Goal: Task Accomplishment & Management: Complete application form

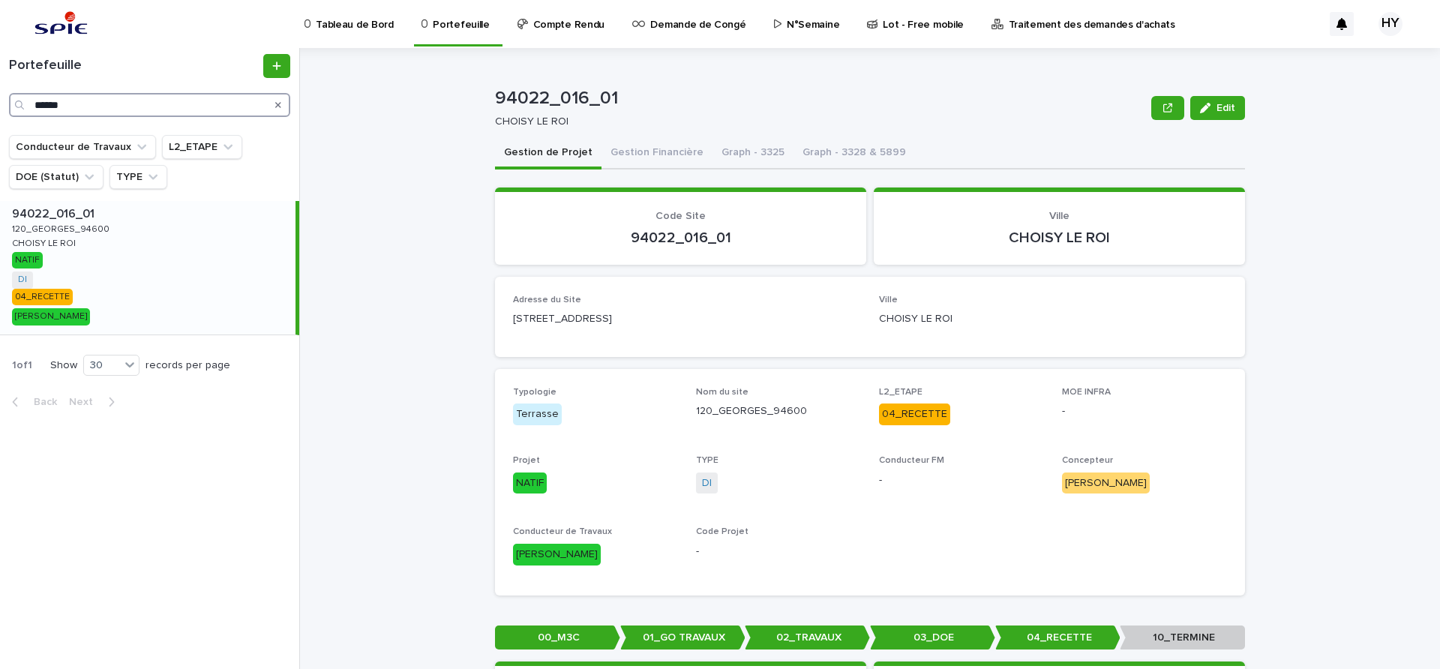
click at [225, 106] on input "******" at bounding box center [149, 105] width 281 height 24
type input "*********"
click at [143, 268] on div "92050_029_01 92050_029_01 19_Salvador_Allende_92000 19_Salvador_Allende_92000 N…" at bounding box center [148, 268] width 296 height 134
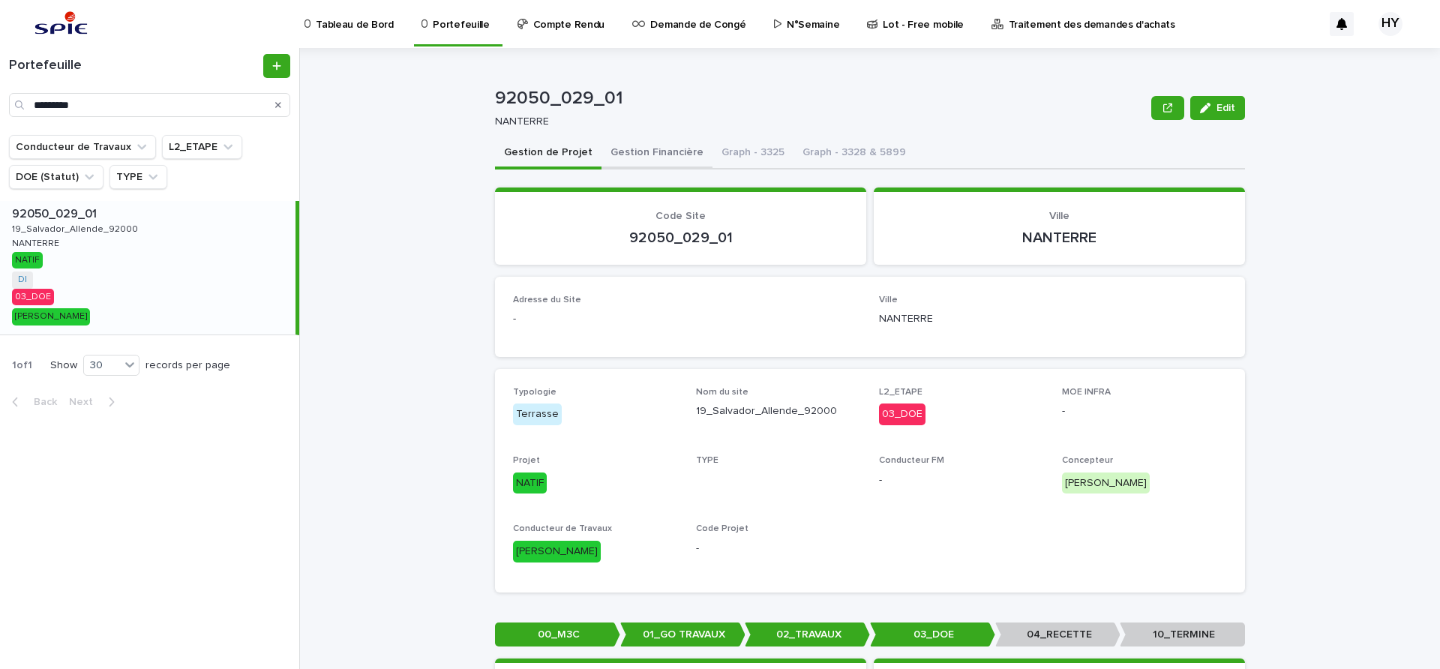
click at [641, 153] on button "Gestion Financière" at bounding box center [657, 154] width 111 height 32
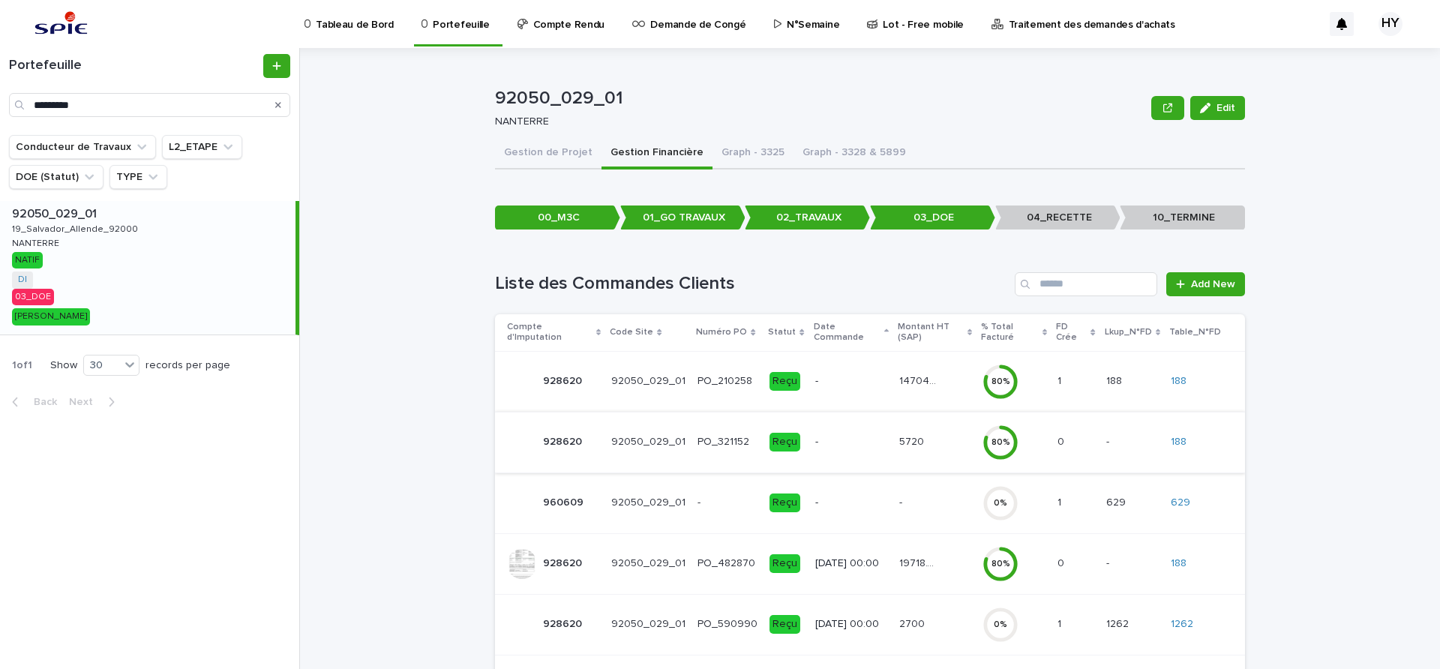
scroll to position [50, 0]
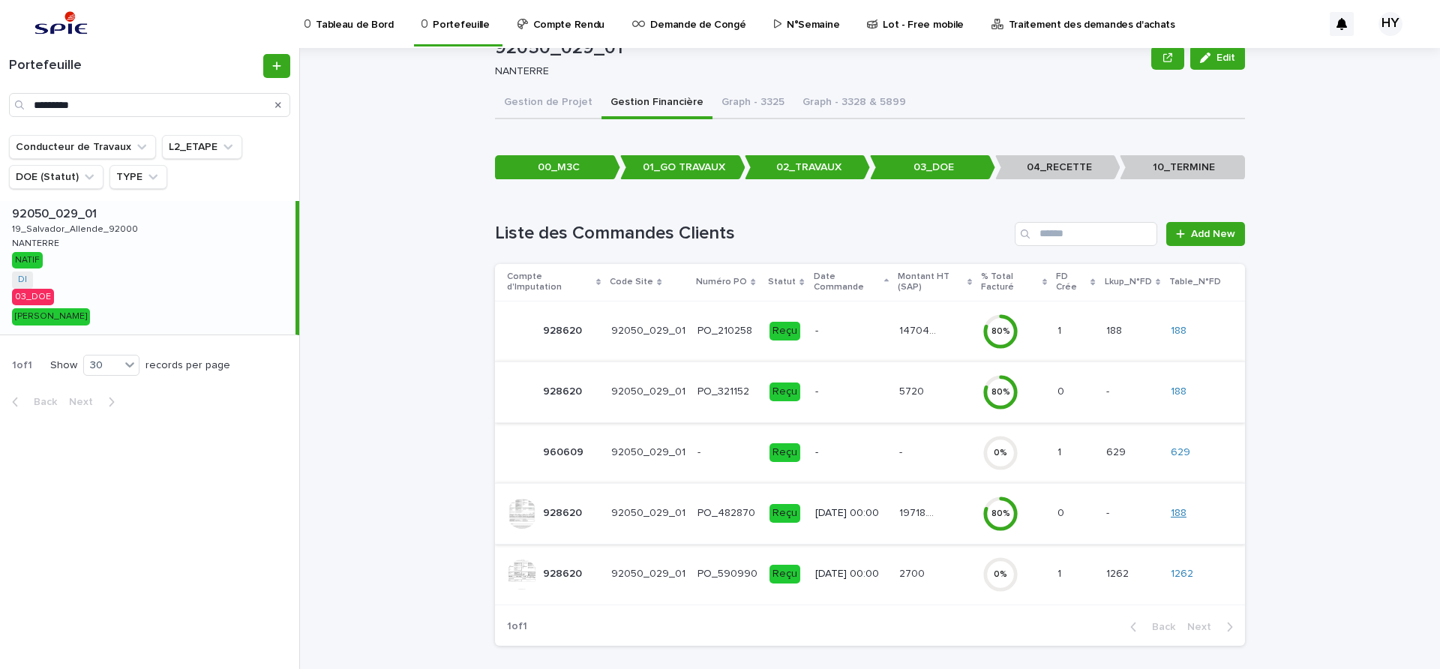
click at [1182, 507] on link "188" at bounding box center [1179, 513] width 16 height 13
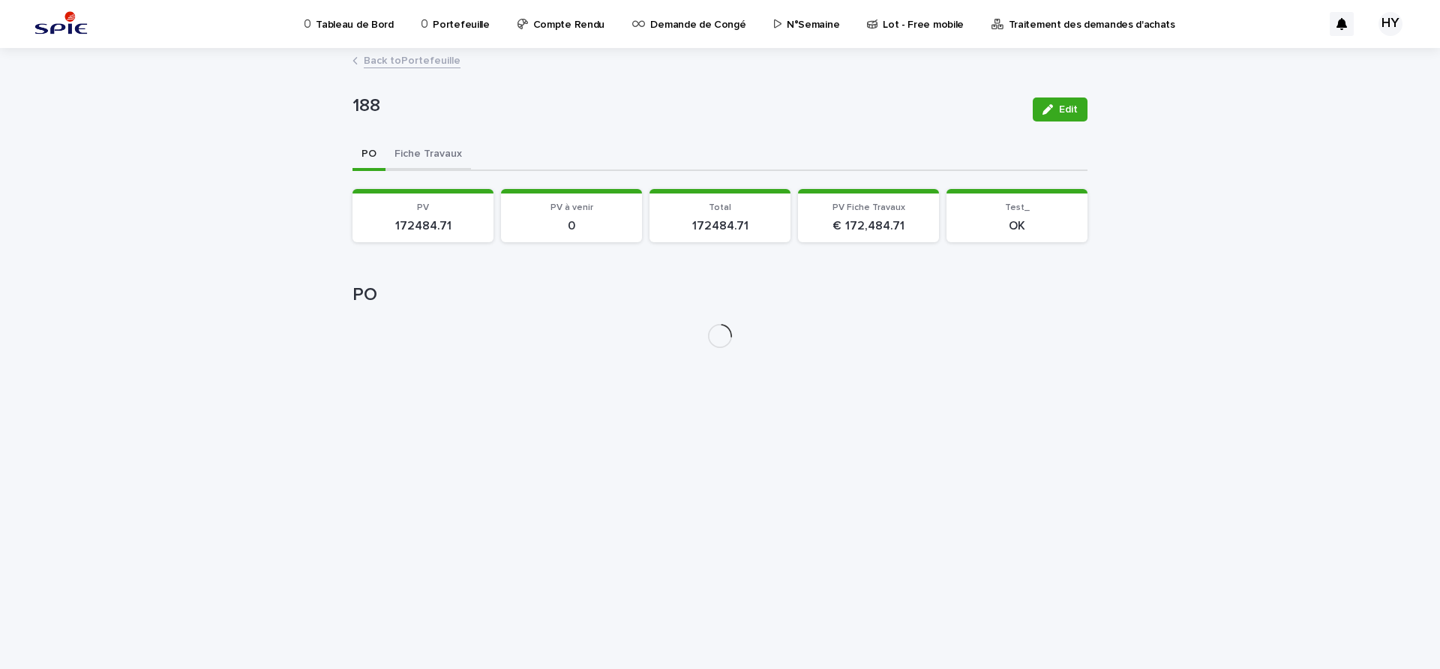
click at [437, 149] on button "Fiche Travaux" at bounding box center [429, 156] width 86 height 32
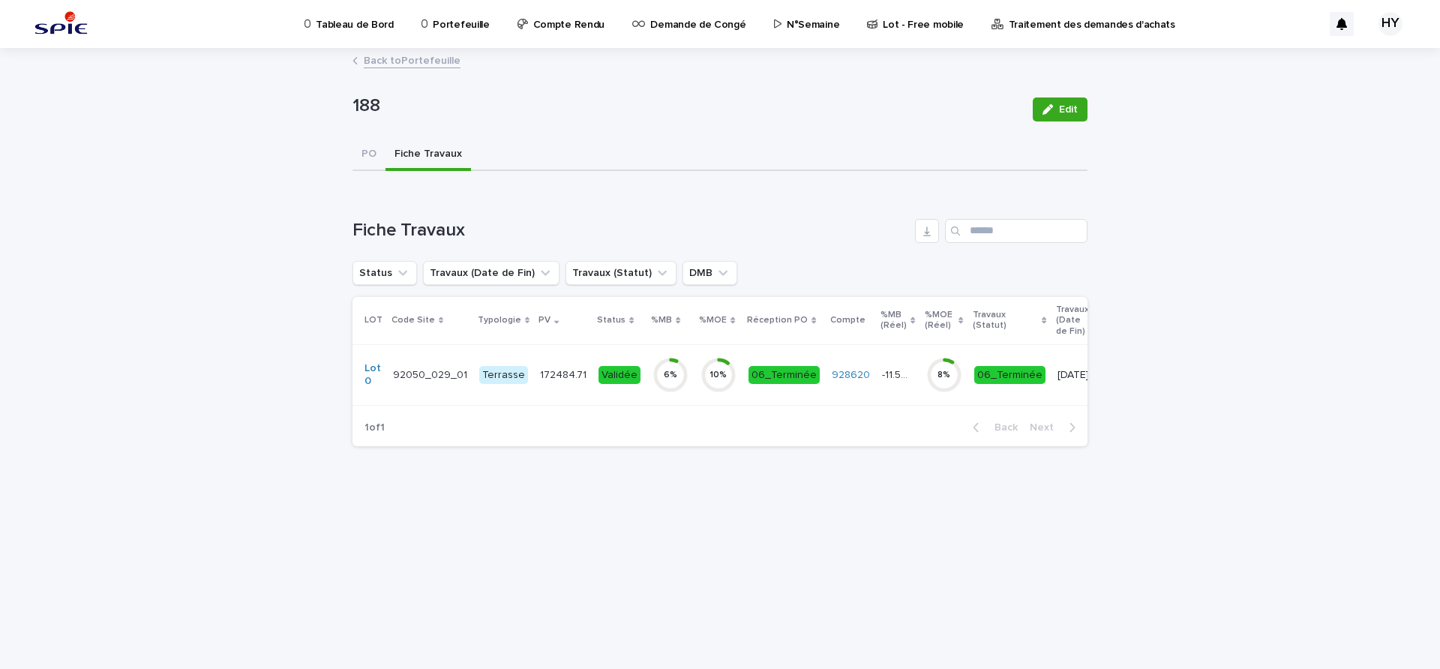
click at [614, 387] on div "Validée" at bounding box center [620, 375] width 42 height 31
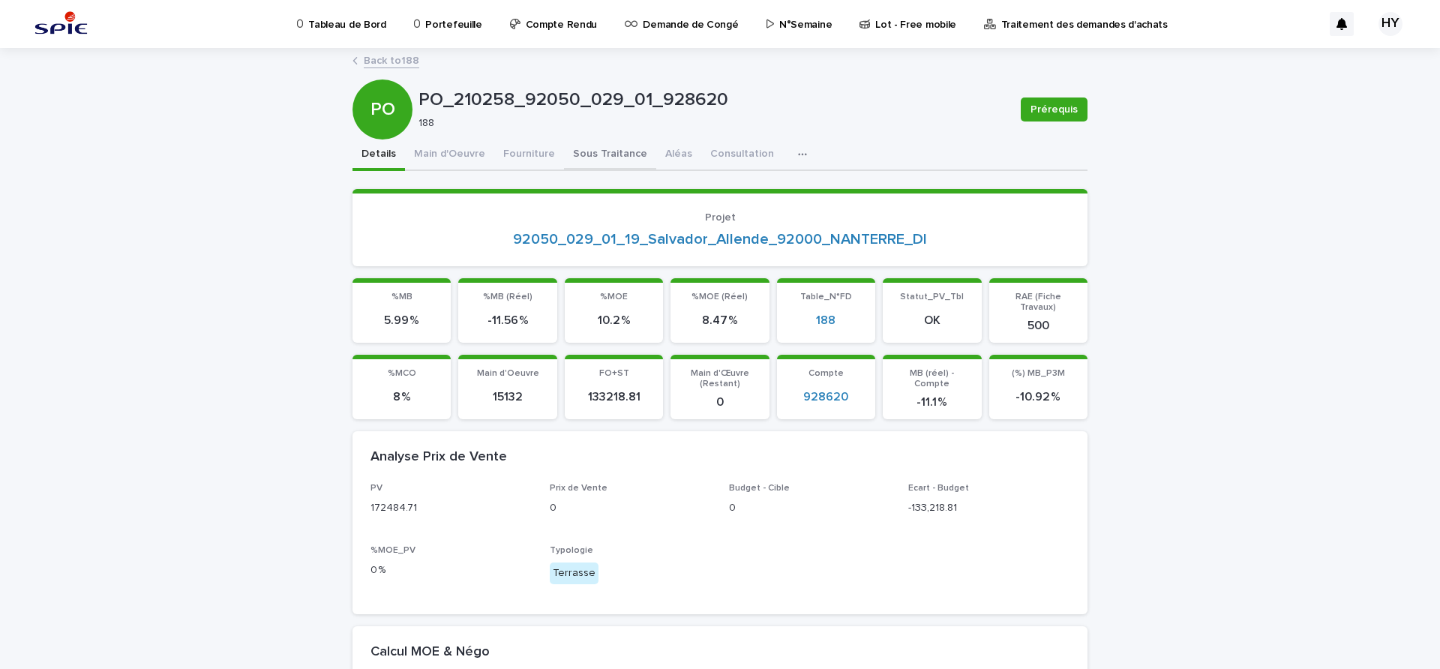
click at [554, 164] on div "Details Main d'Oeuvre Fourniture Sous Traitance Aléas Consultation Discussion" at bounding box center [720, 156] width 735 height 32
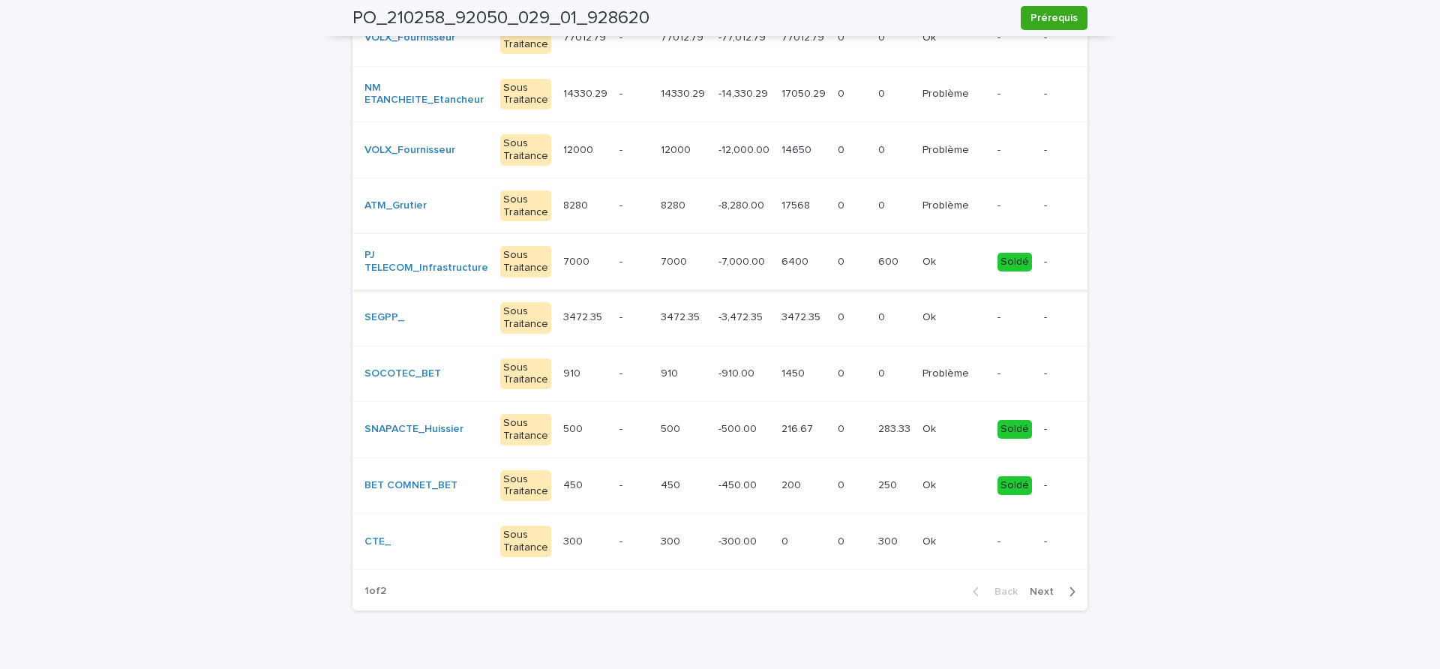
scroll to position [281, 0]
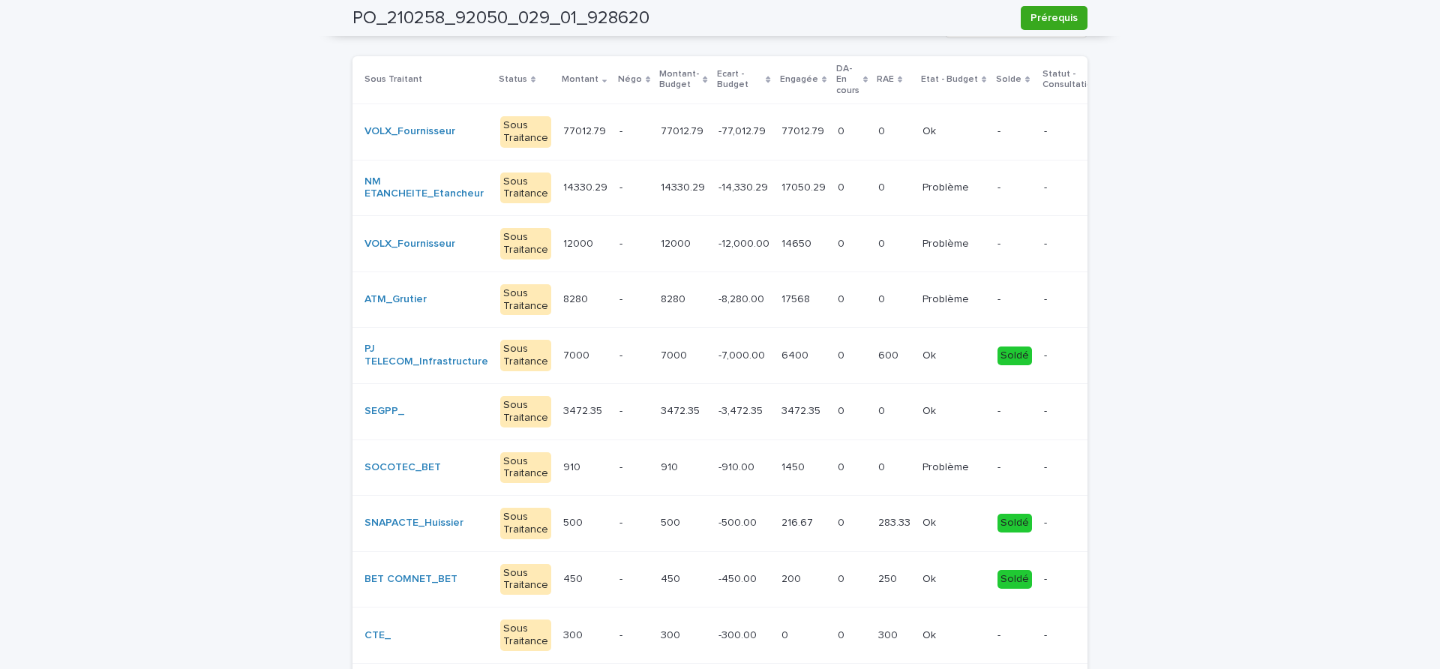
click at [686, 187] on td "14330.29 14330.29" at bounding box center [683, 188] width 57 height 56
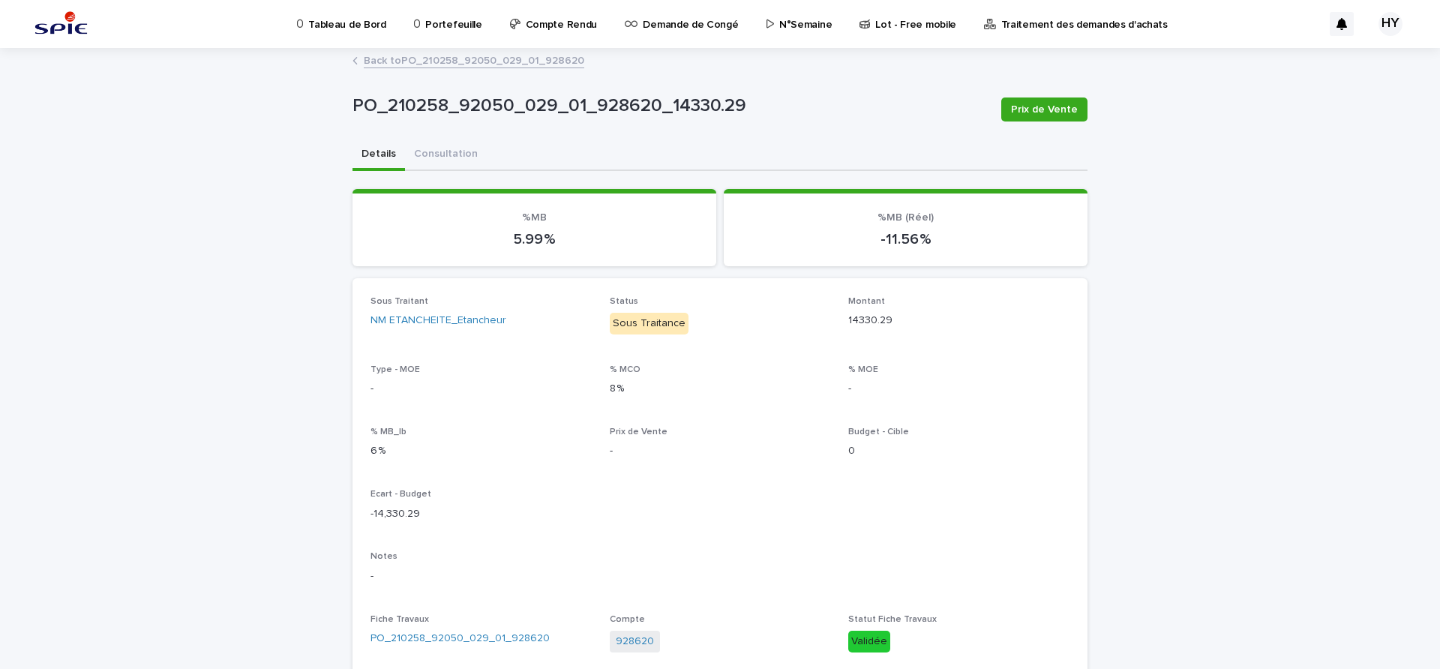
click at [535, 60] on link "Back to PO_210258_92050_029_01_928620" at bounding box center [474, 59] width 221 height 17
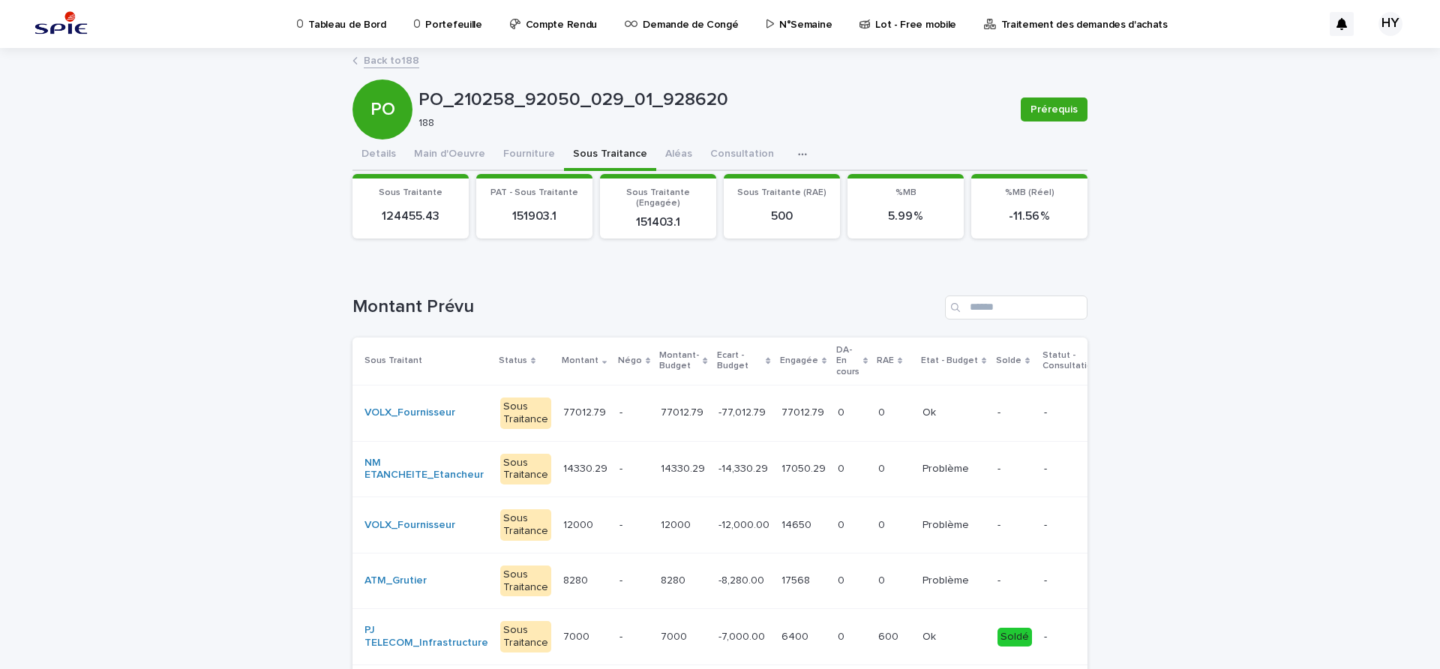
click at [406, 69] on div "Back to 188" at bounding box center [720, 61] width 750 height 21
click at [404, 58] on link "Back to 188" at bounding box center [392, 59] width 56 height 17
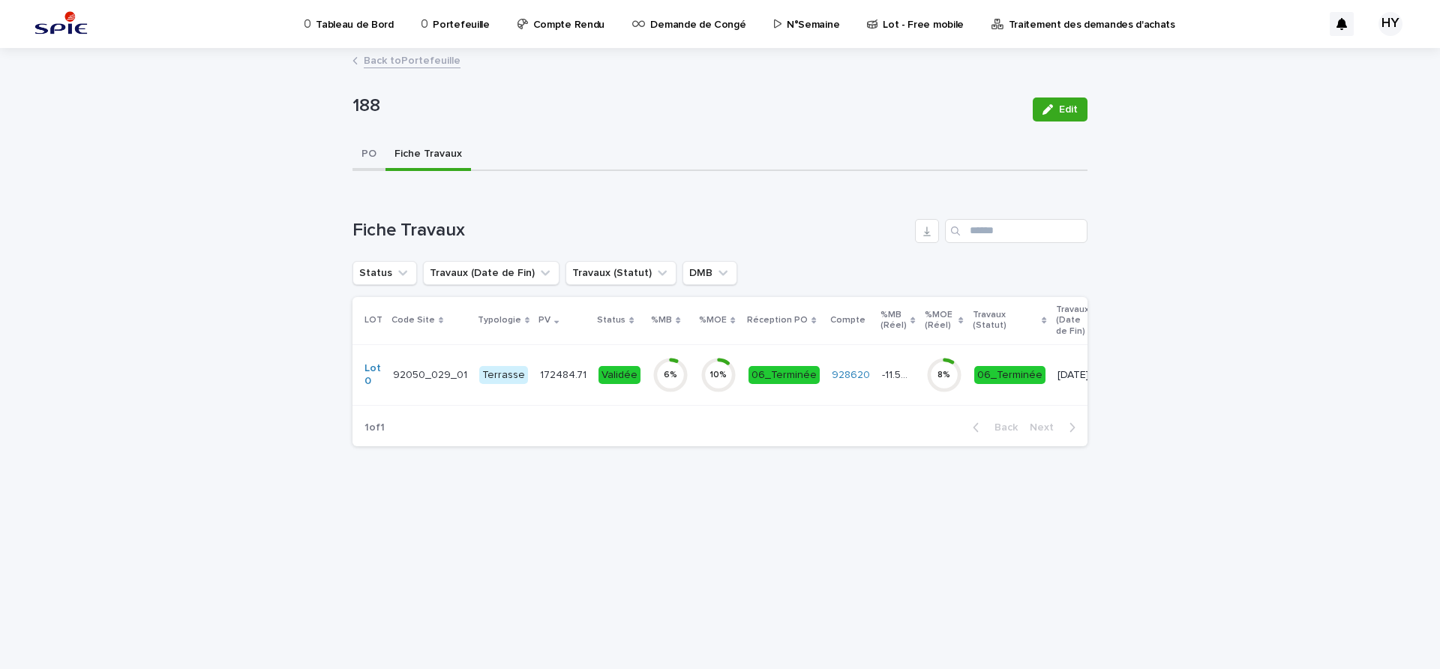
click at [371, 150] on button "PO" at bounding box center [369, 156] width 33 height 32
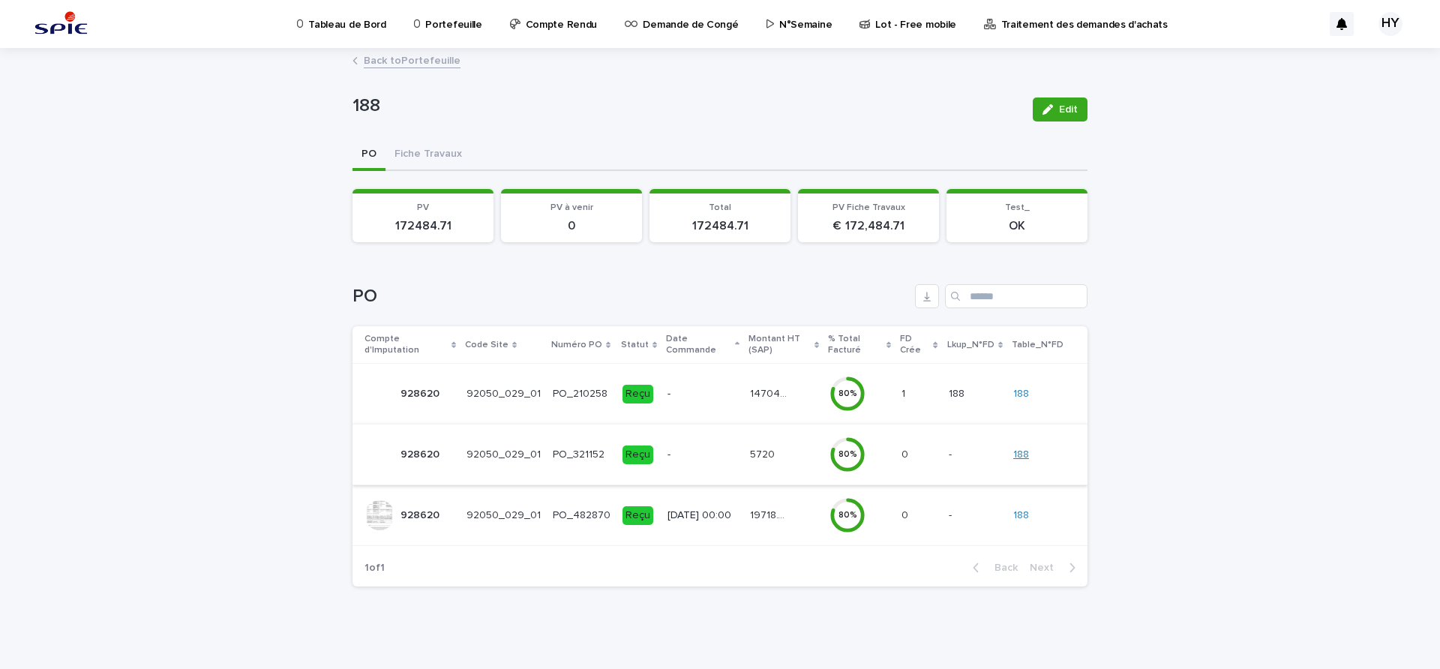
click at [1022, 455] on link "188" at bounding box center [1021, 455] width 16 height 13
click at [393, 61] on link "Back to 188" at bounding box center [392, 59] width 56 height 17
click at [856, 381] on icon at bounding box center [848, 394] width 36 height 36
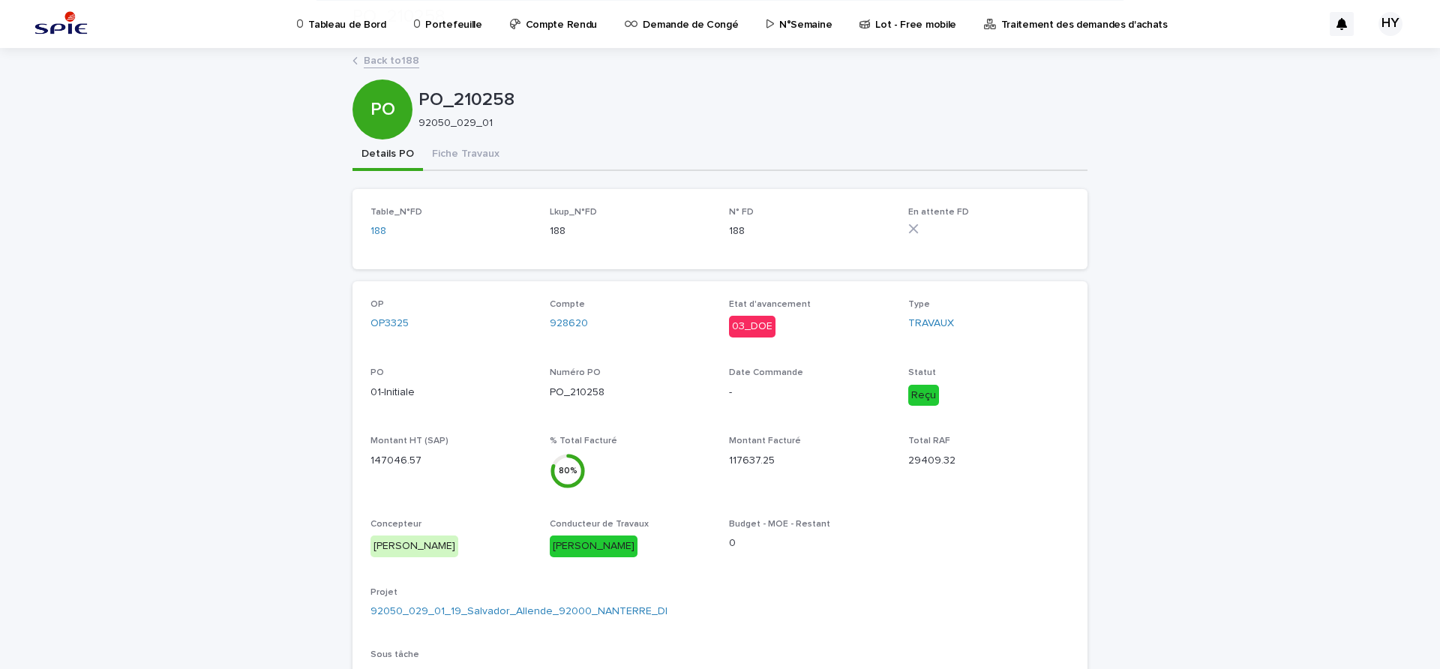
scroll to position [188, 0]
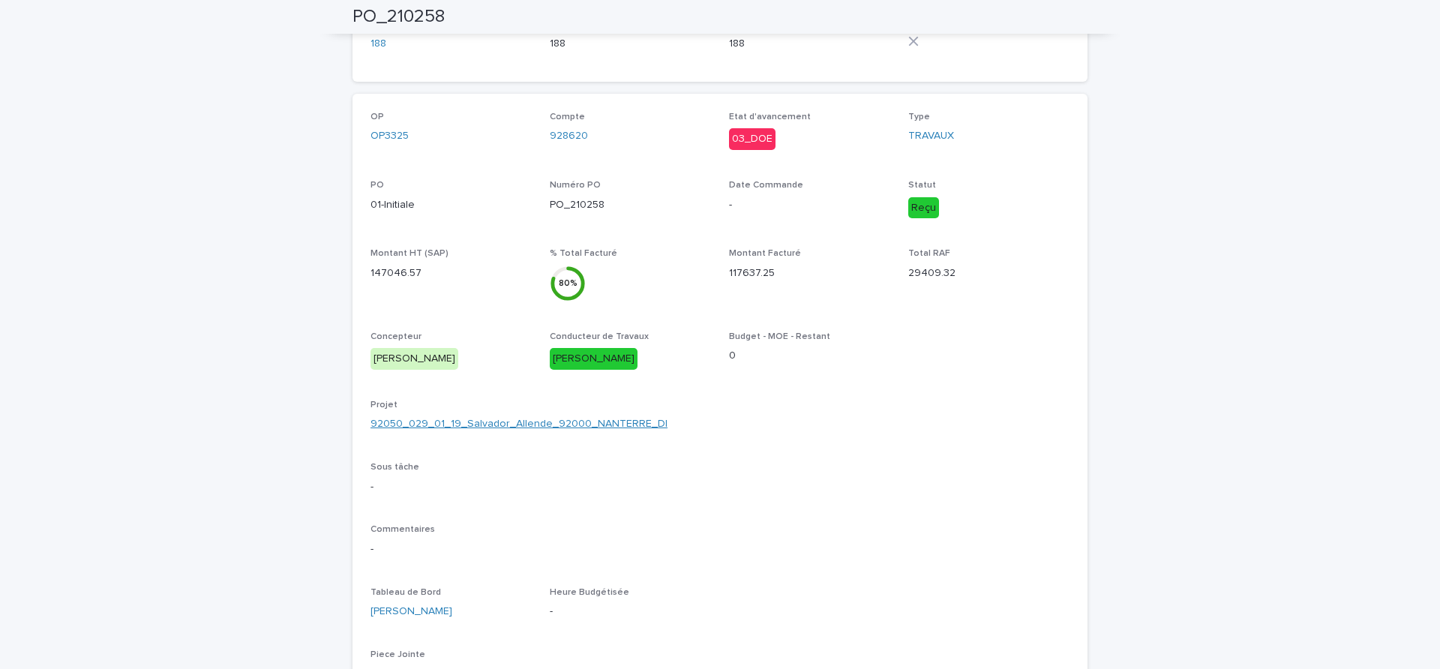
click at [428, 423] on link "92050_029_01_19_Salvador_Allende_92000_NANTERRE_DI" at bounding box center [519, 424] width 297 height 16
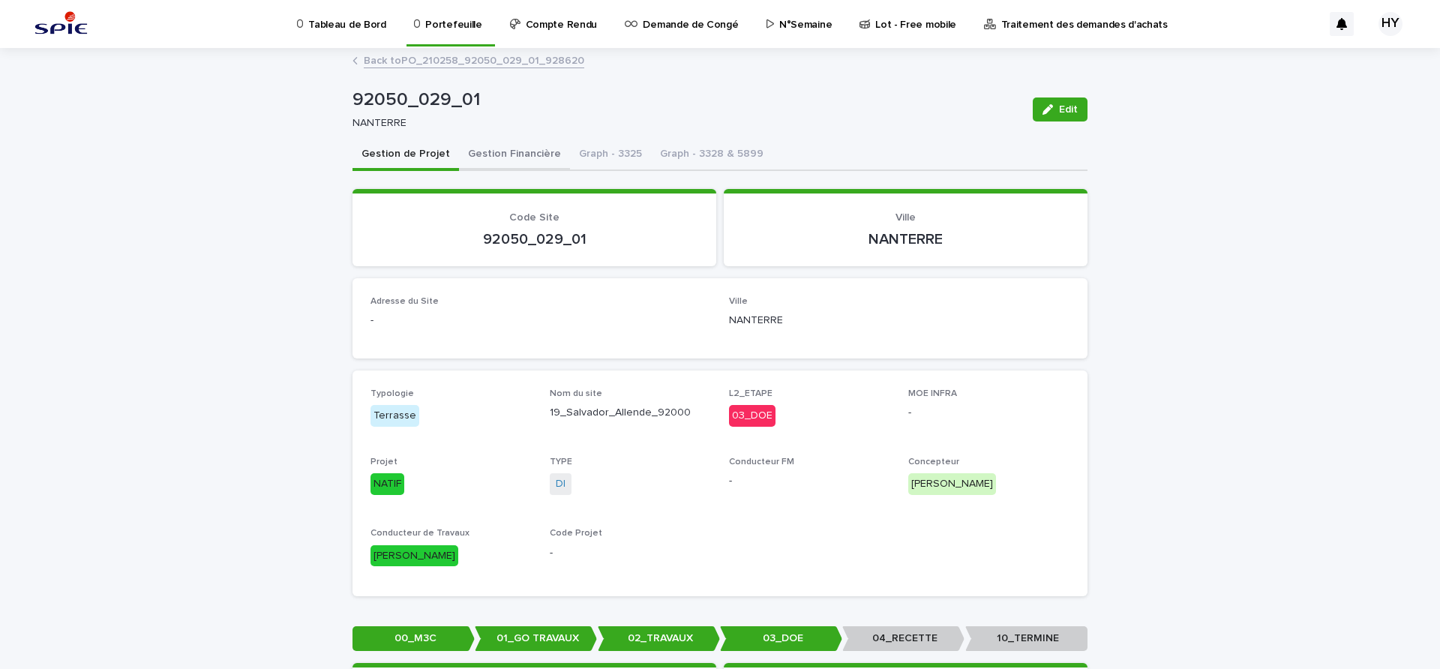
click at [515, 158] on button "Gestion Financière" at bounding box center [514, 156] width 111 height 32
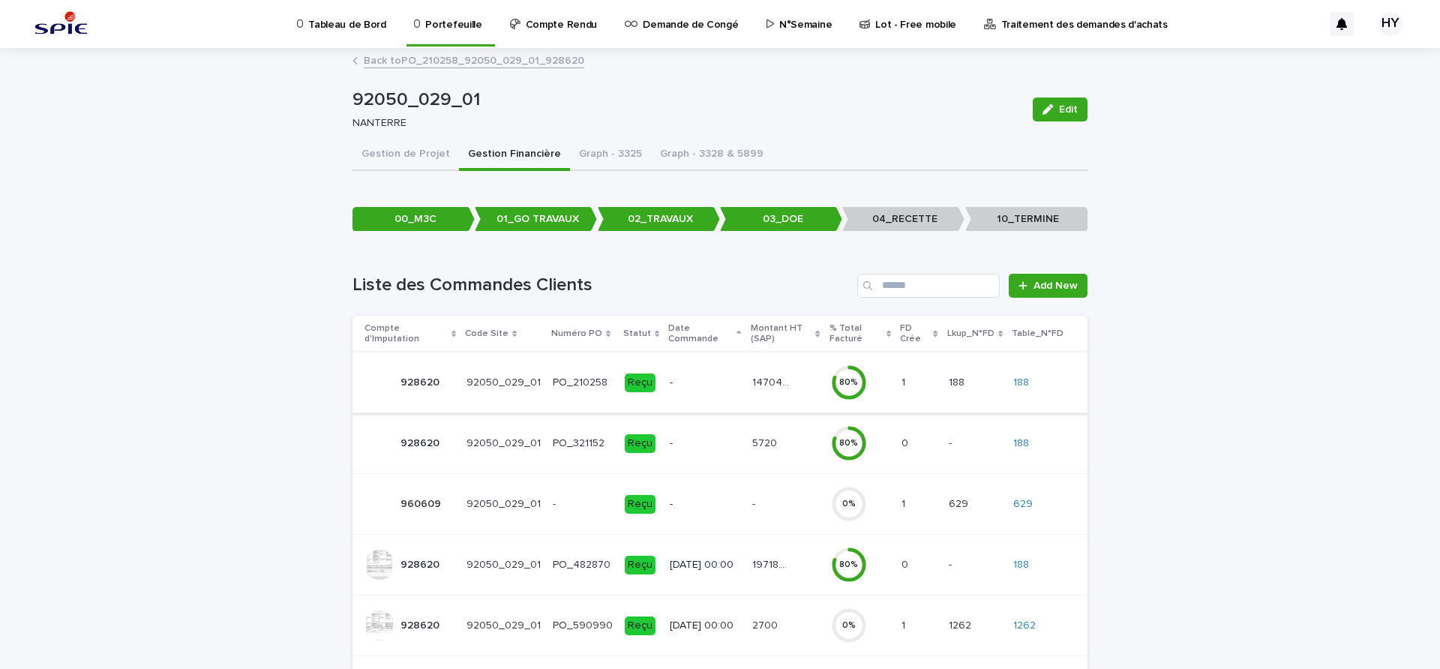
scroll to position [115, 0]
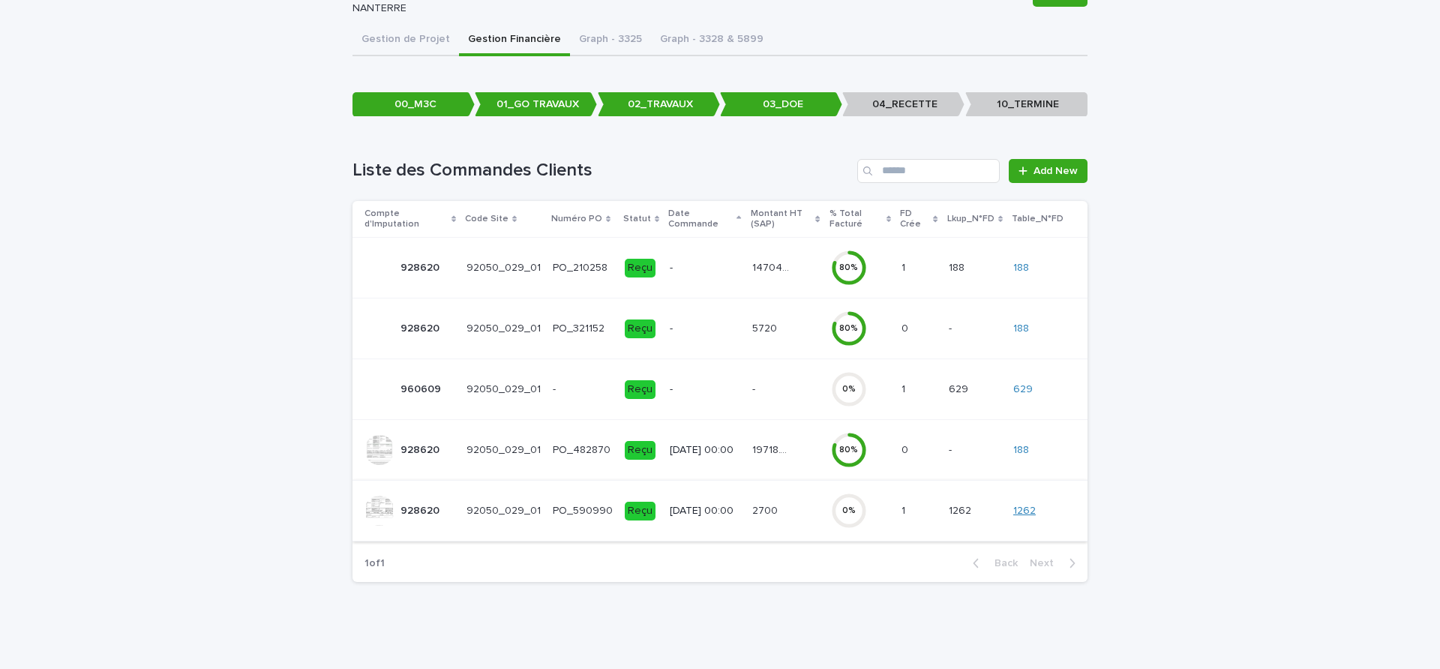
click at [1025, 510] on link "1262" at bounding box center [1024, 511] width 23 height 13
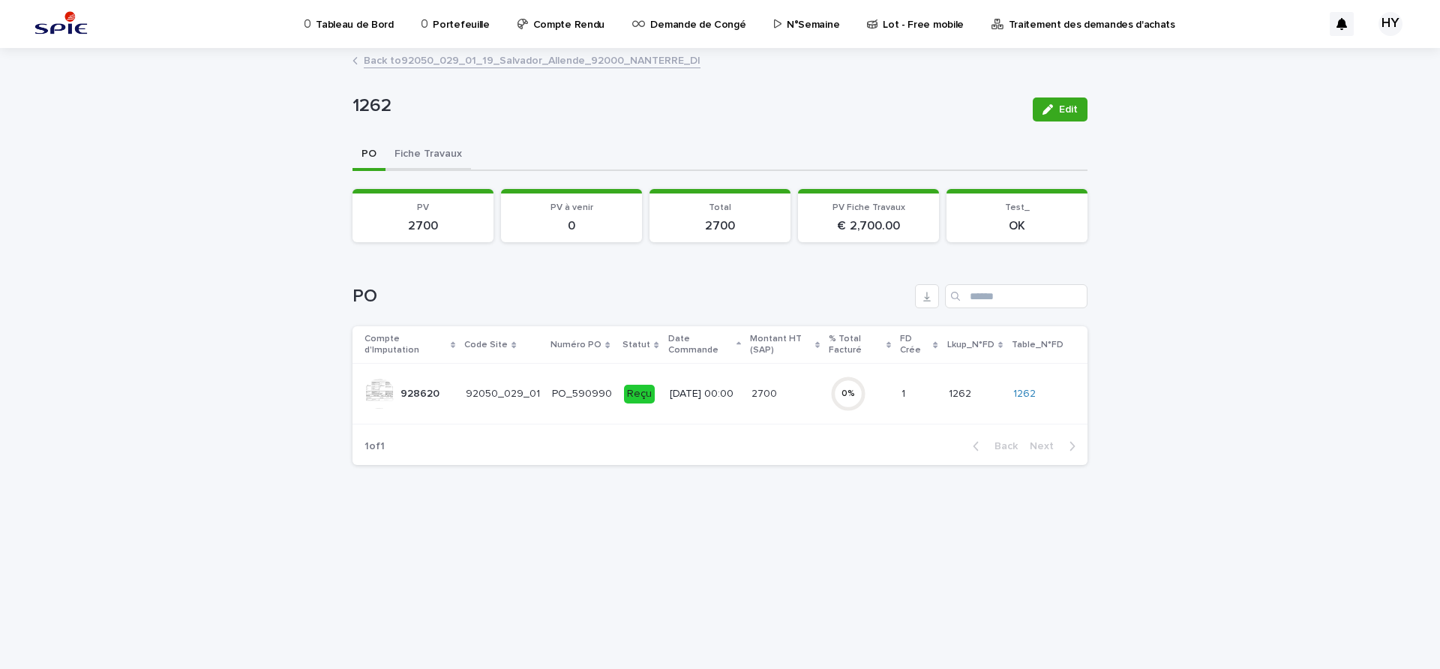
click at [437, 156] on button "Fiche Travaux" at bounding box center [429, 156] width 86 height 32
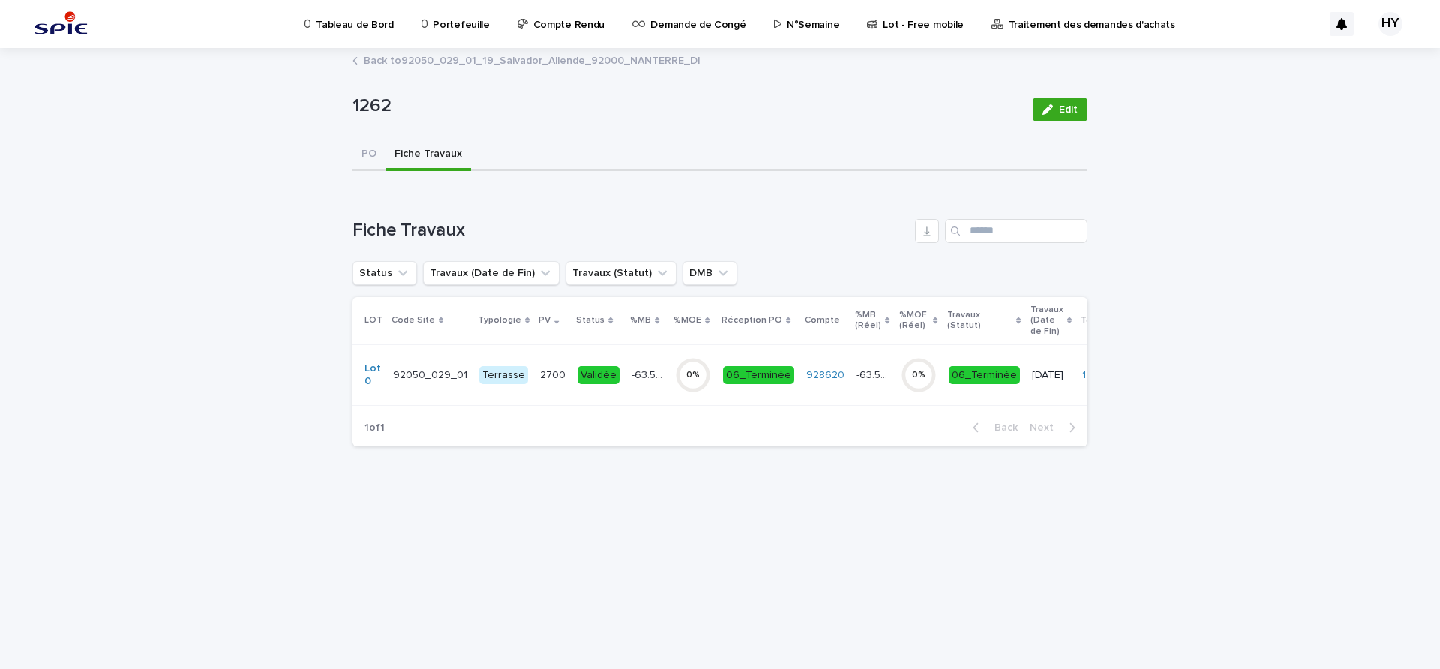
click at [635, 379] on p "-63.56 %" at bounding box center [649, 374] width 35 height 16
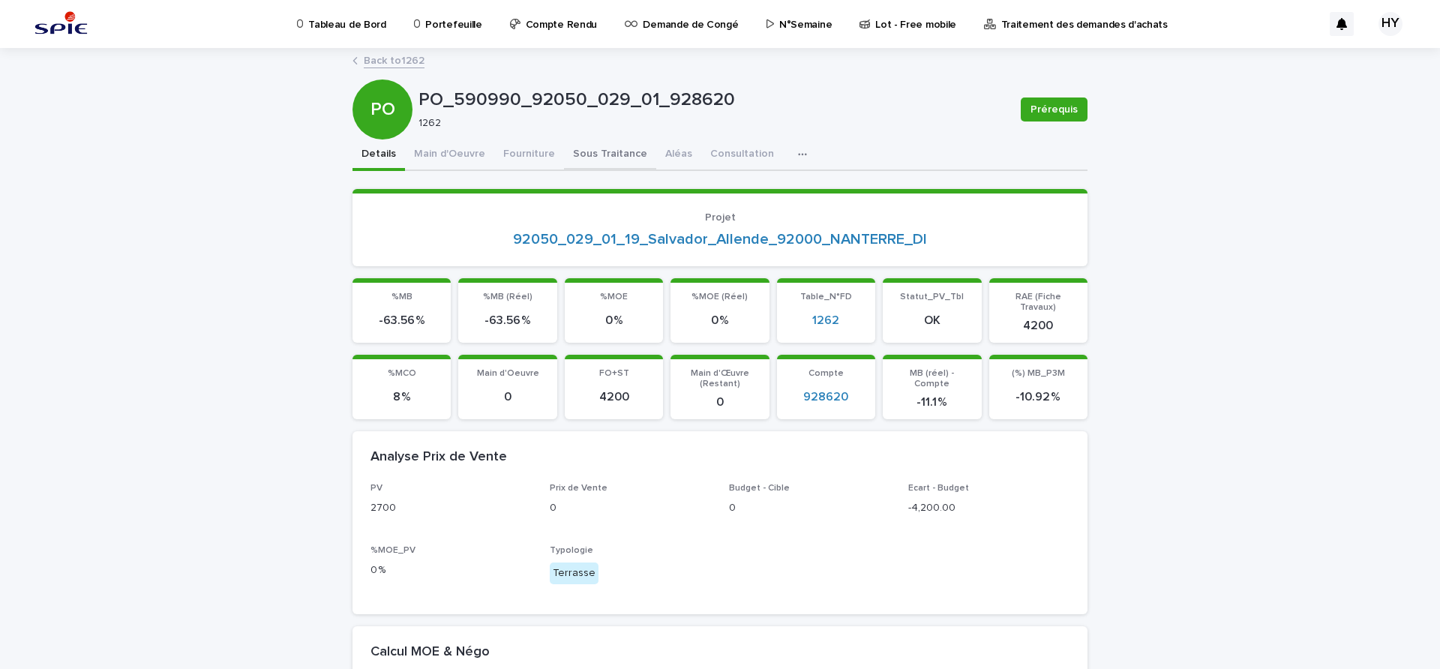
click at [578, 158] on button "Sous Traitance" at bounding box center [610, 156] width 92 height 32
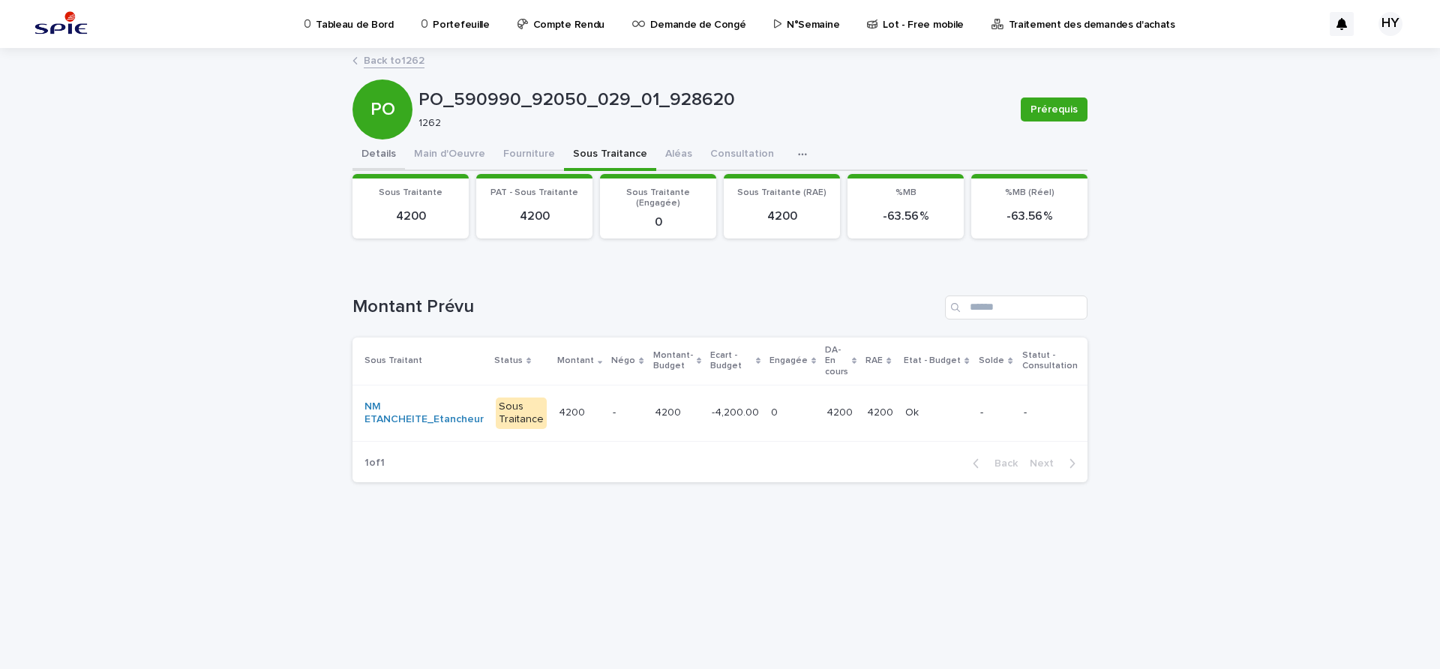
click at [367, 152] on button "Details" at bounding box center [379, 156] width 53 height 32
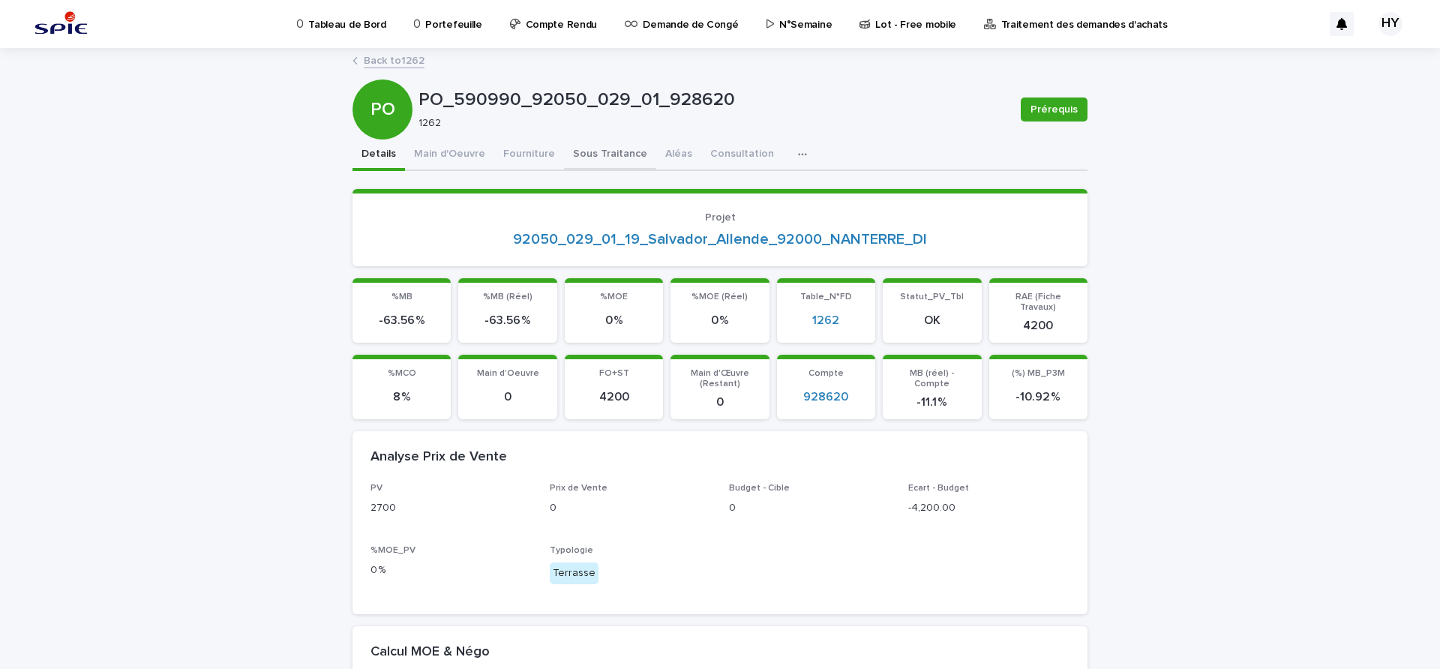
click at [590, 158] on button "Sous Traitance" at bounding box center [610, 156] width 92 height 32
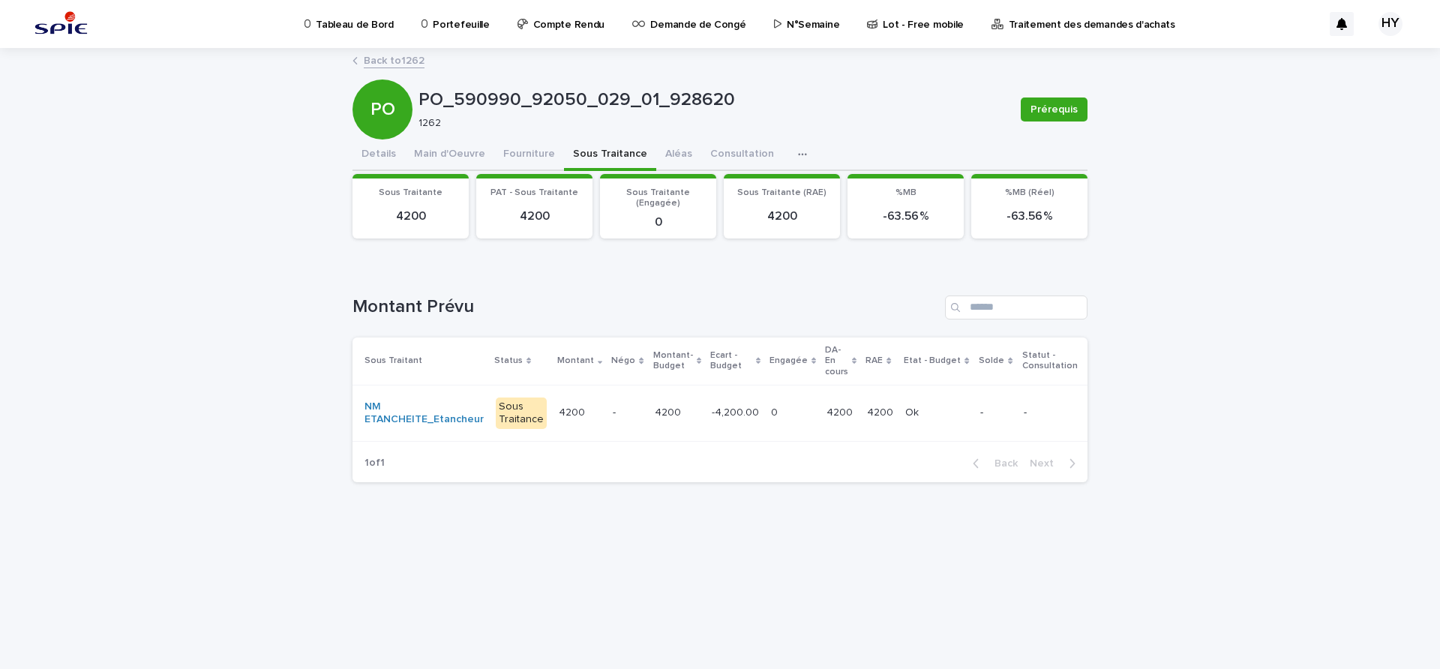
click at [613, 421] on div "-" at bounding box center [627, 413] width 29 height 25
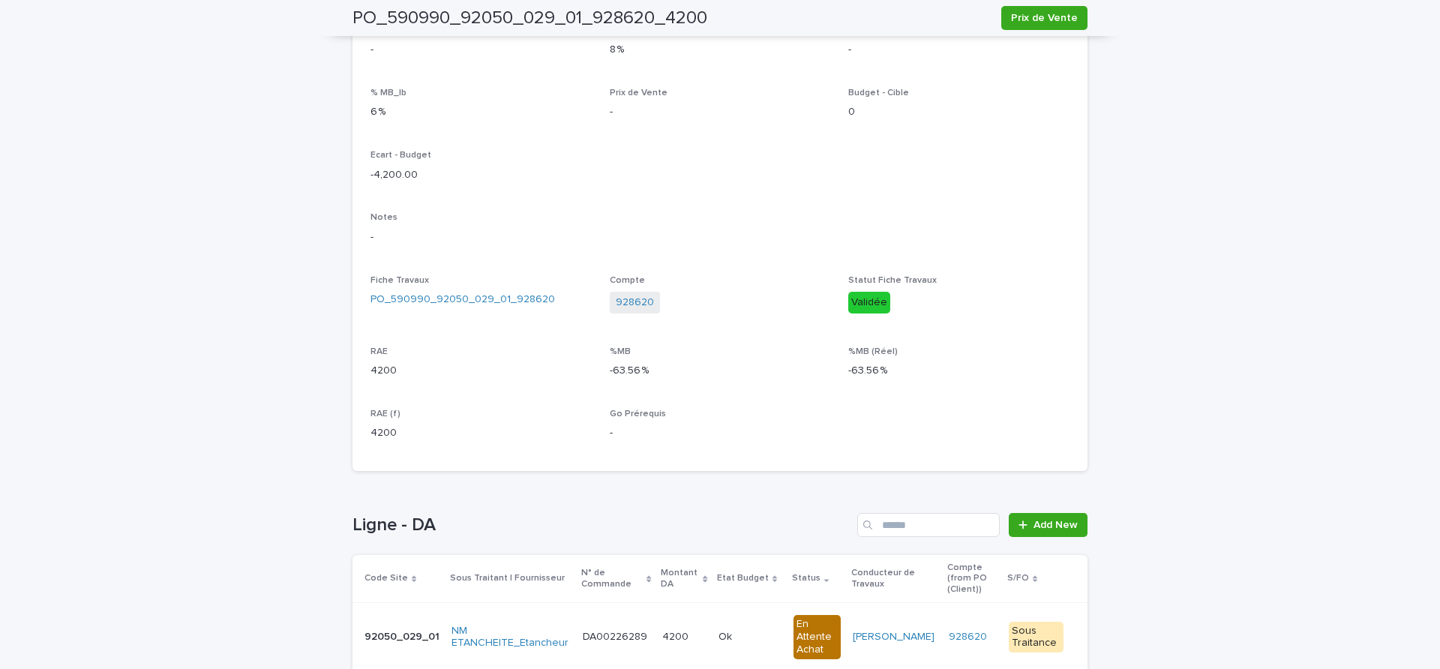
scroll to position [433, 0]
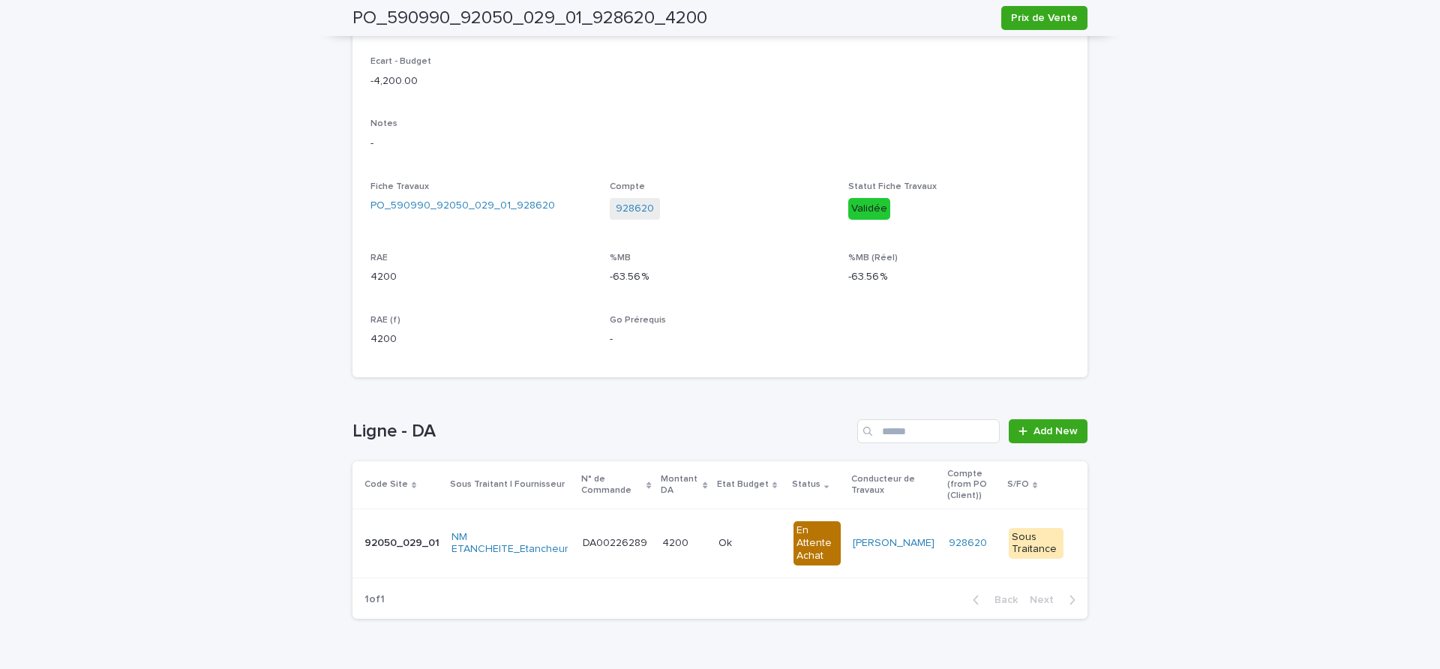
click at [703, 524] on td "4200 4200" at bounding box center [684, 543] width 56 height 68
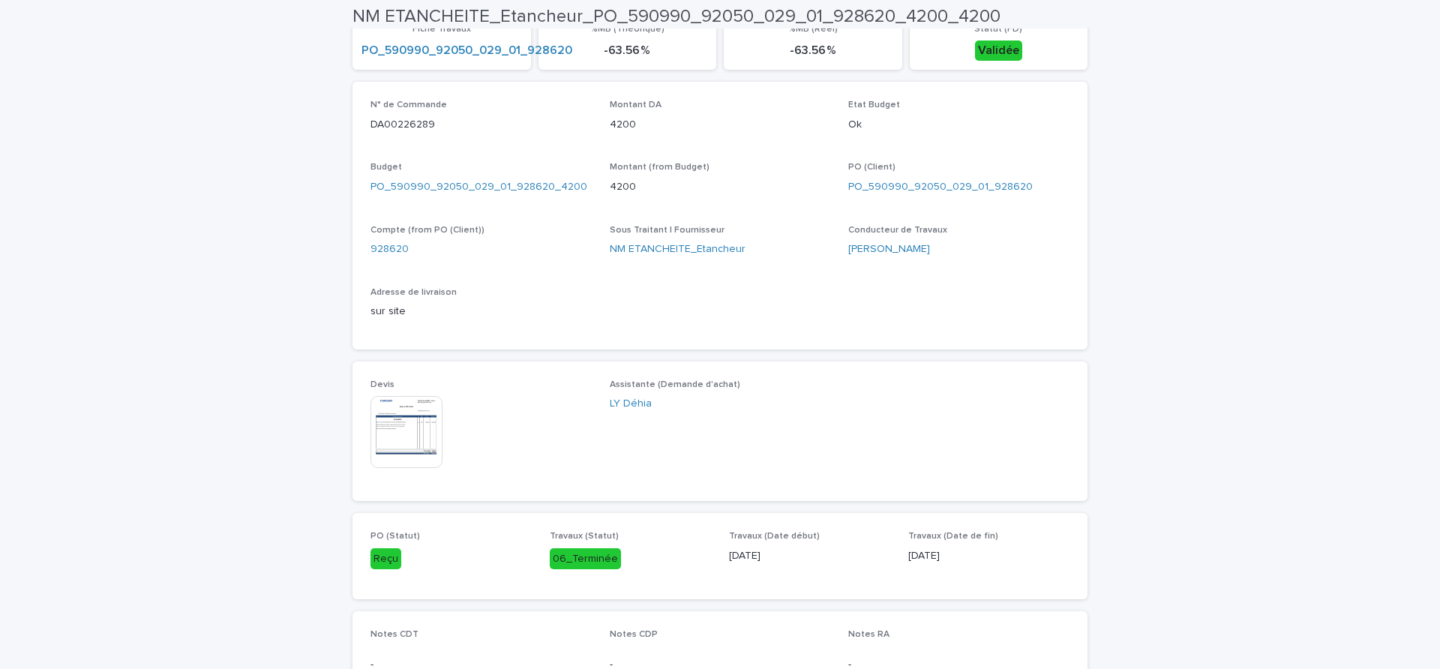
scroll to position [563, 0]
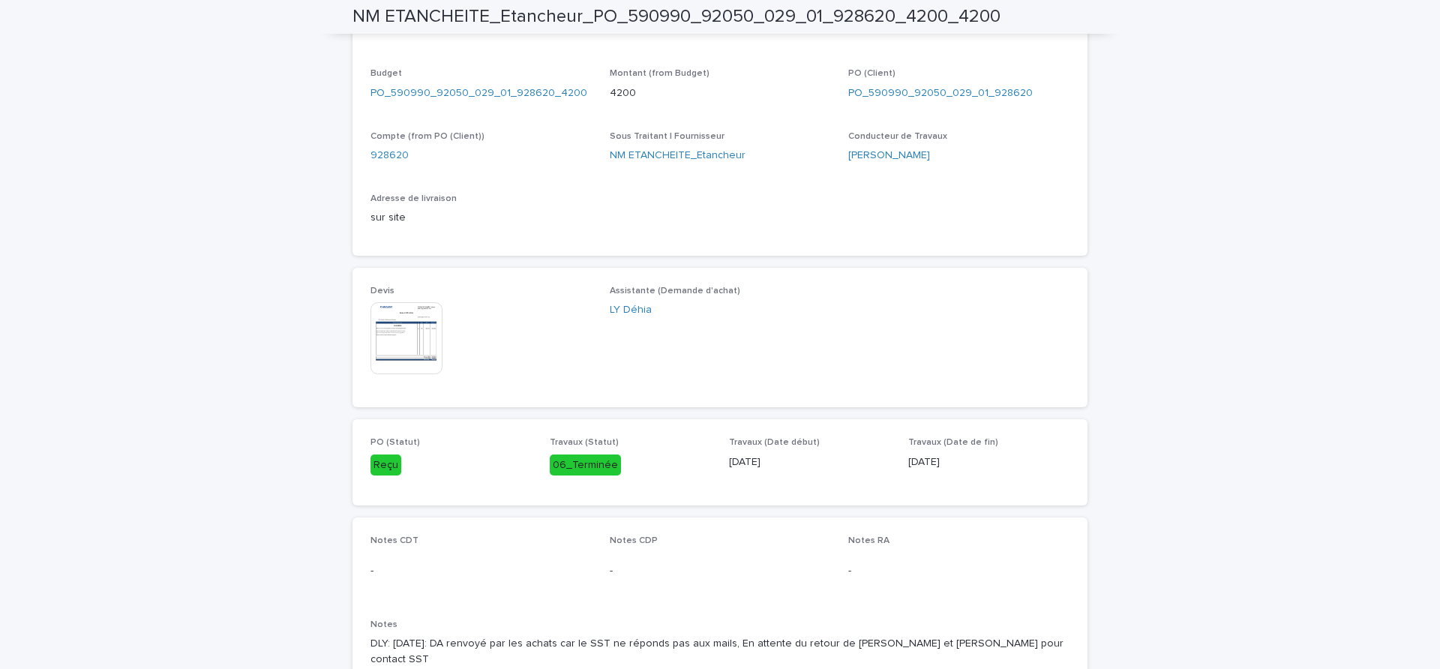
click at [390, 336] on img at bounding box center [407, 338] width 72 height 72
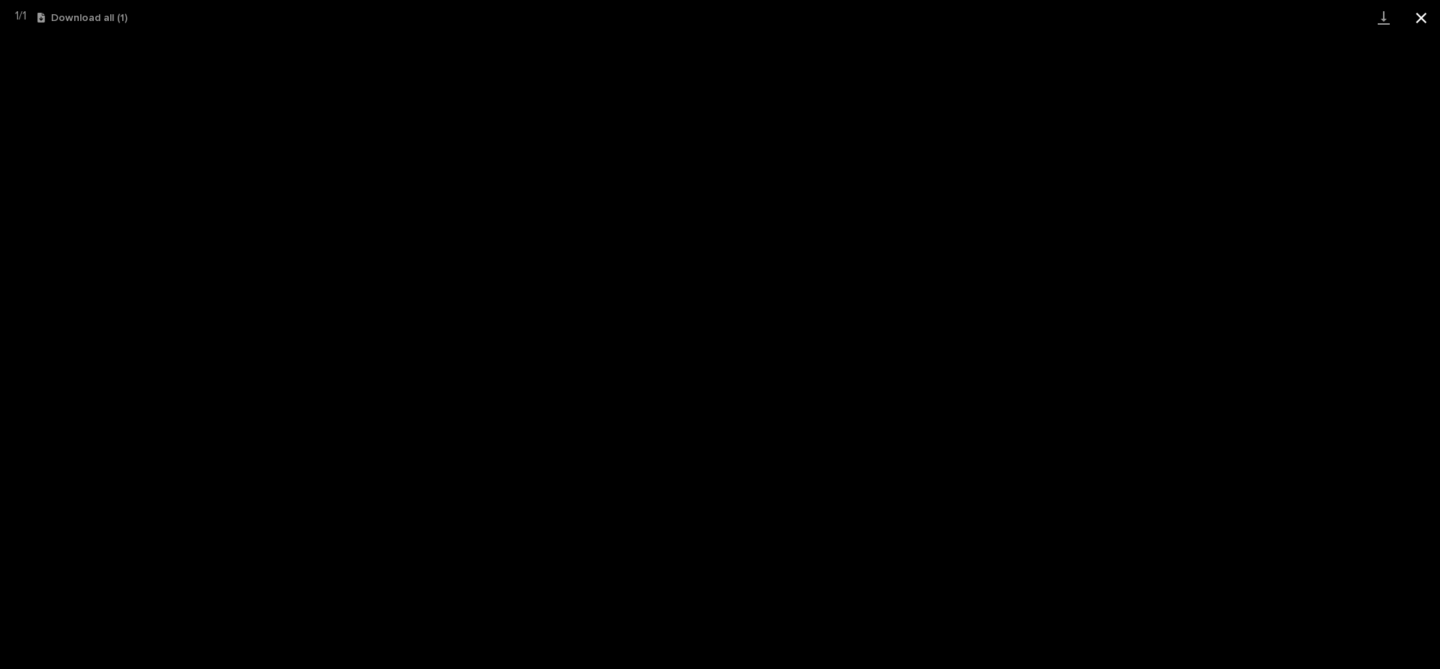
click at [1426, 15] on button "Close gallery" at bounding box center [1422, 17] width 38 height 35
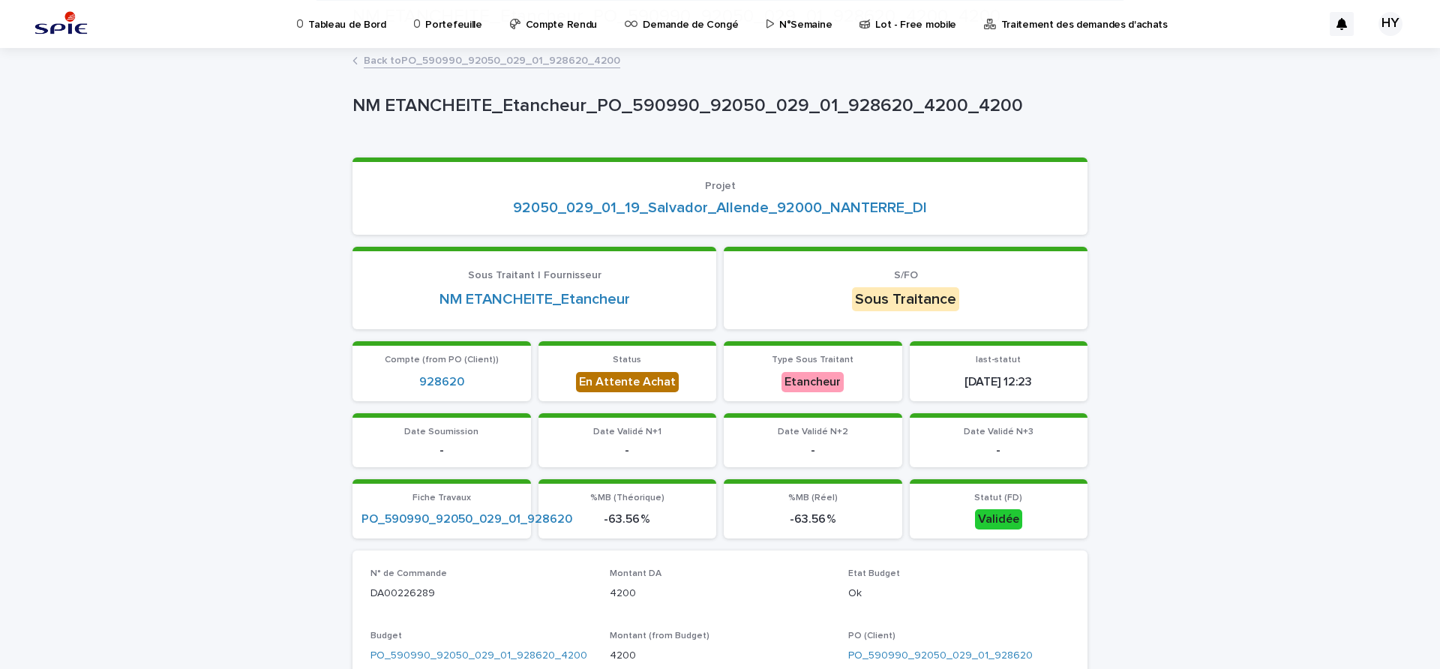
scroll to position [188, 0]
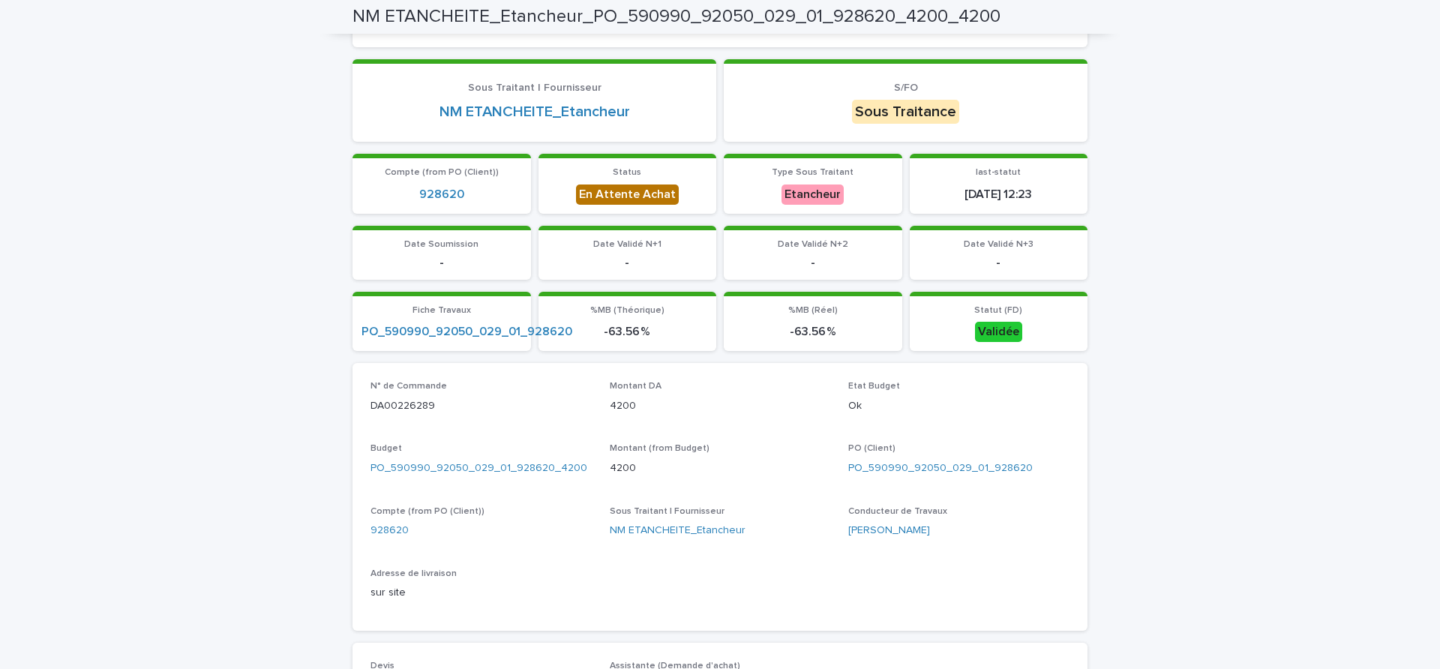
click at [653, 410] on p "4200" at bounding box center [720, 406] width 221 height 16
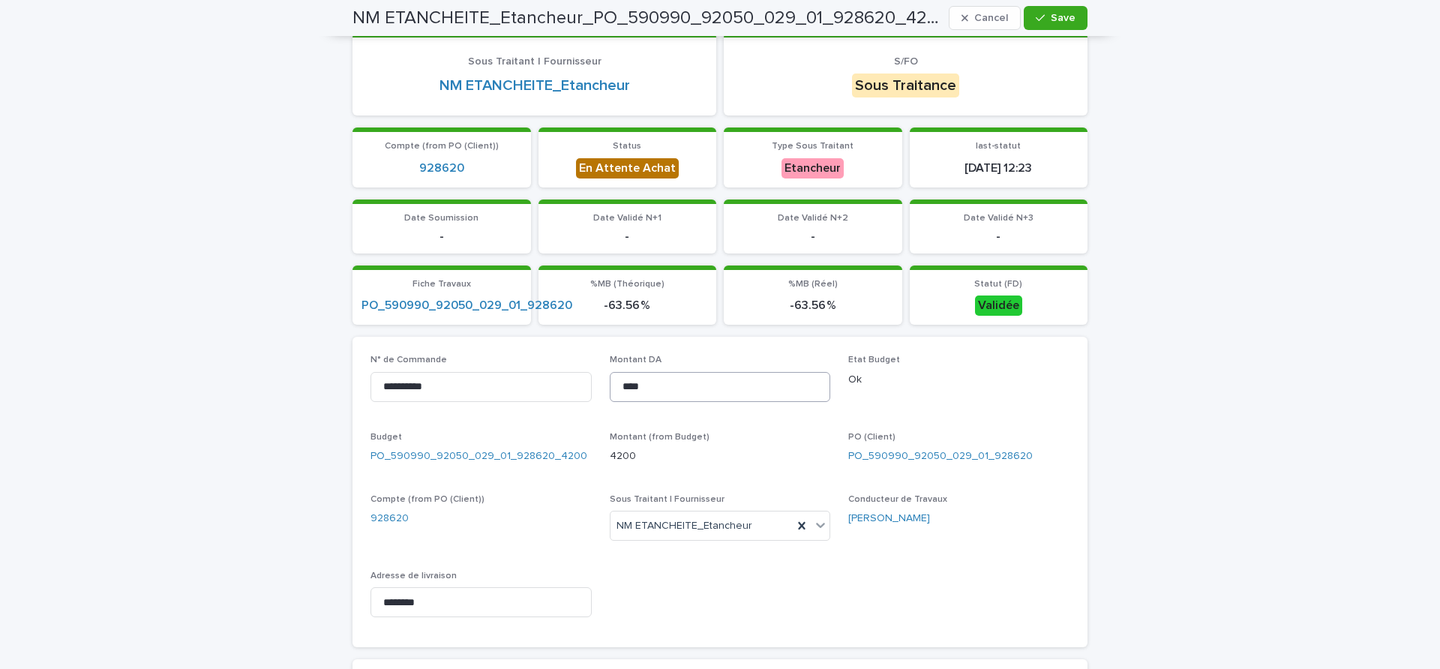
scroll to position [26, 0]
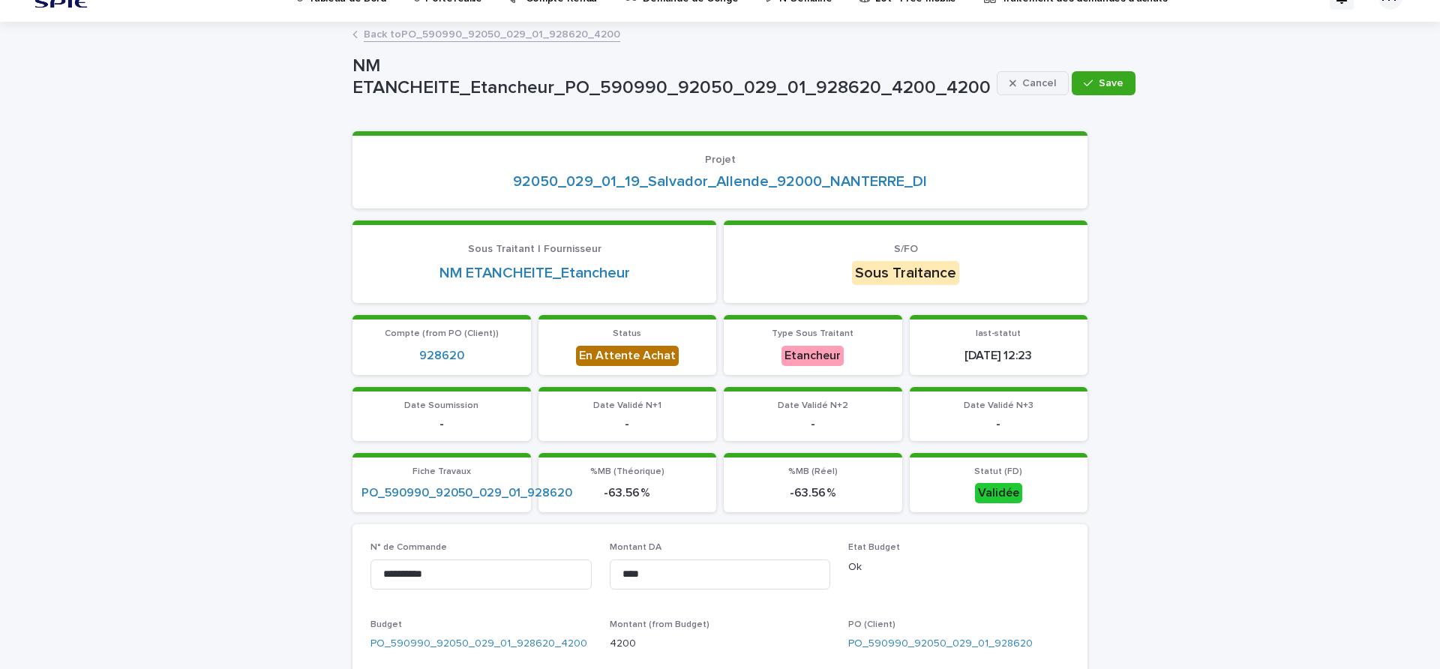
click at [1010, 82] on div "button" at bounding box center [1016, 83] width 13 height 11
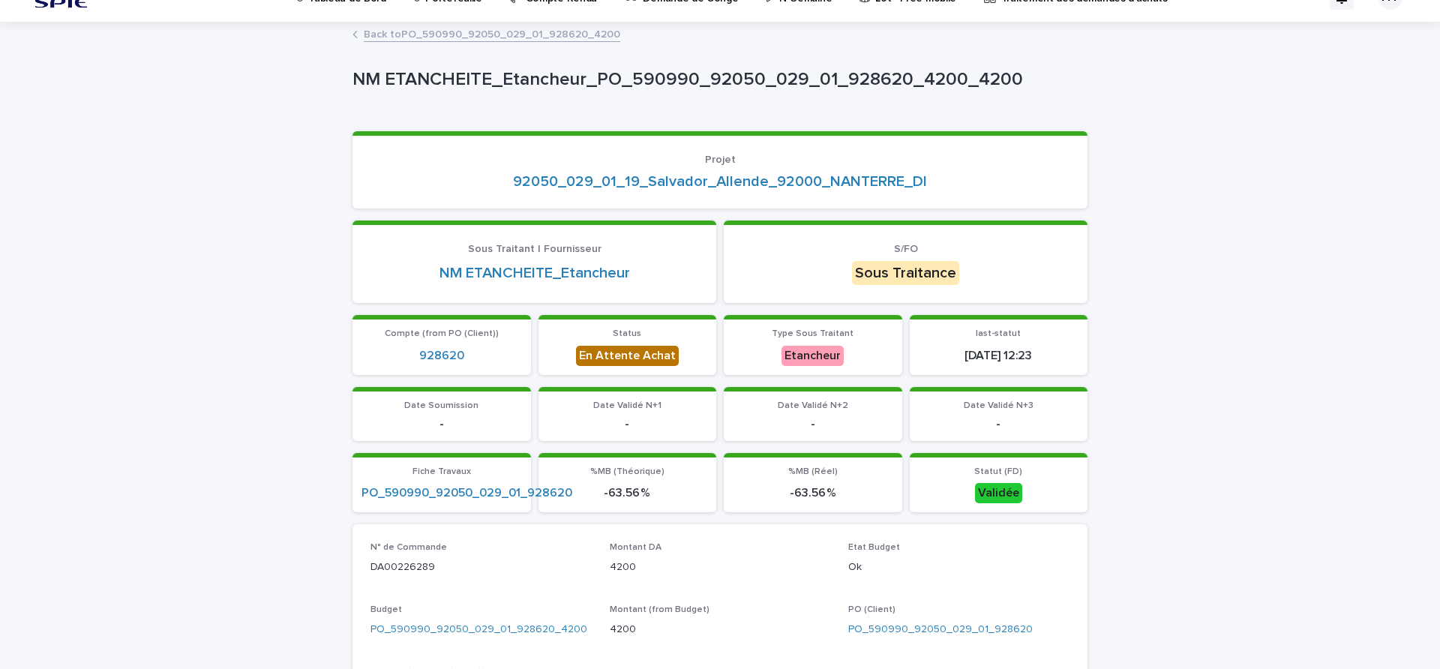
click at [469, 27] on link "Back to PO_590990_92050_029_01_928620_4200" at bounding box center [492, 33] width 257 height 17
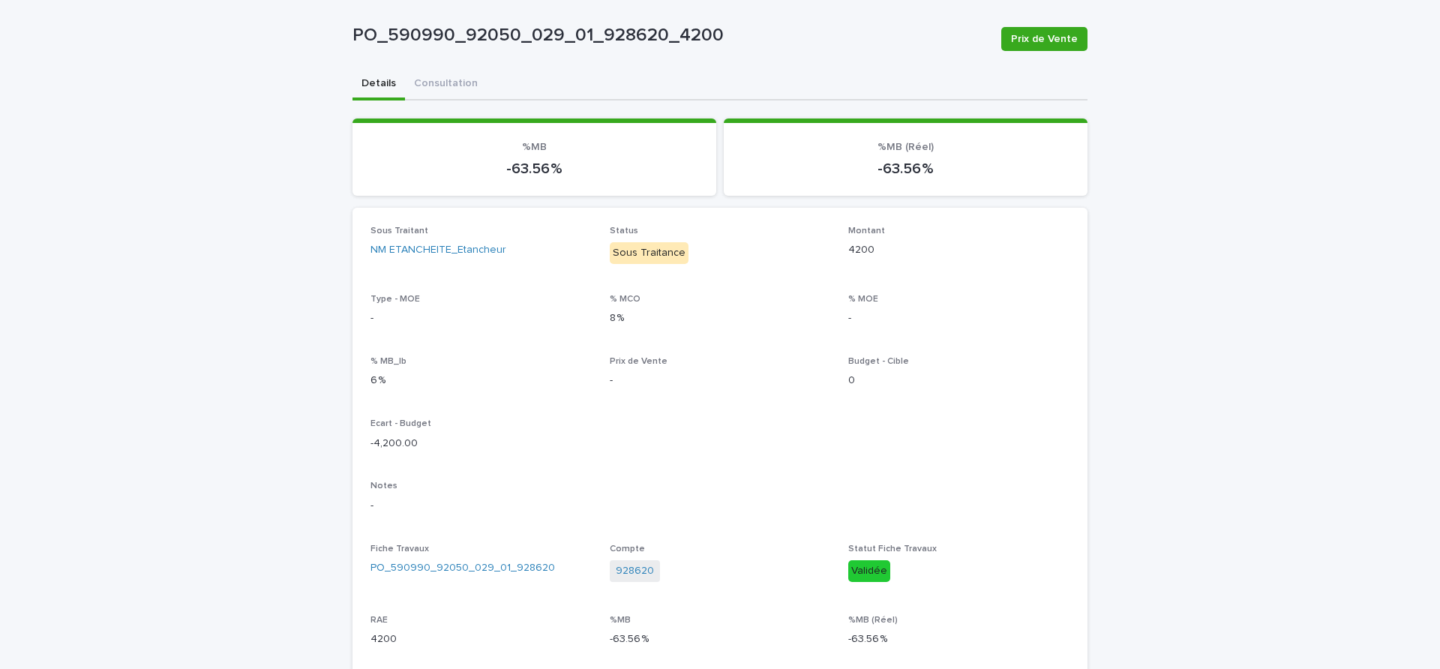
scroll to position [352, 0]
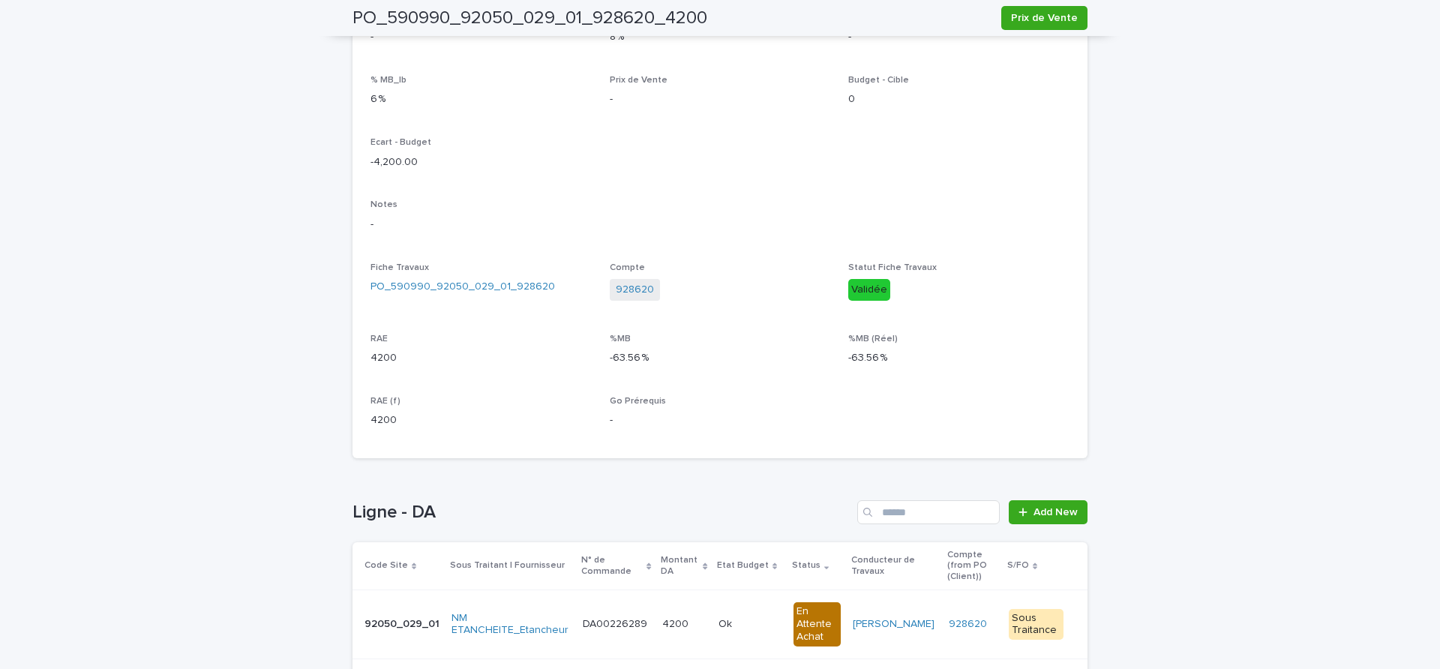
click at [638, 615] on p "DA00226289" at bounding box center [617, 623] width 68 height 16
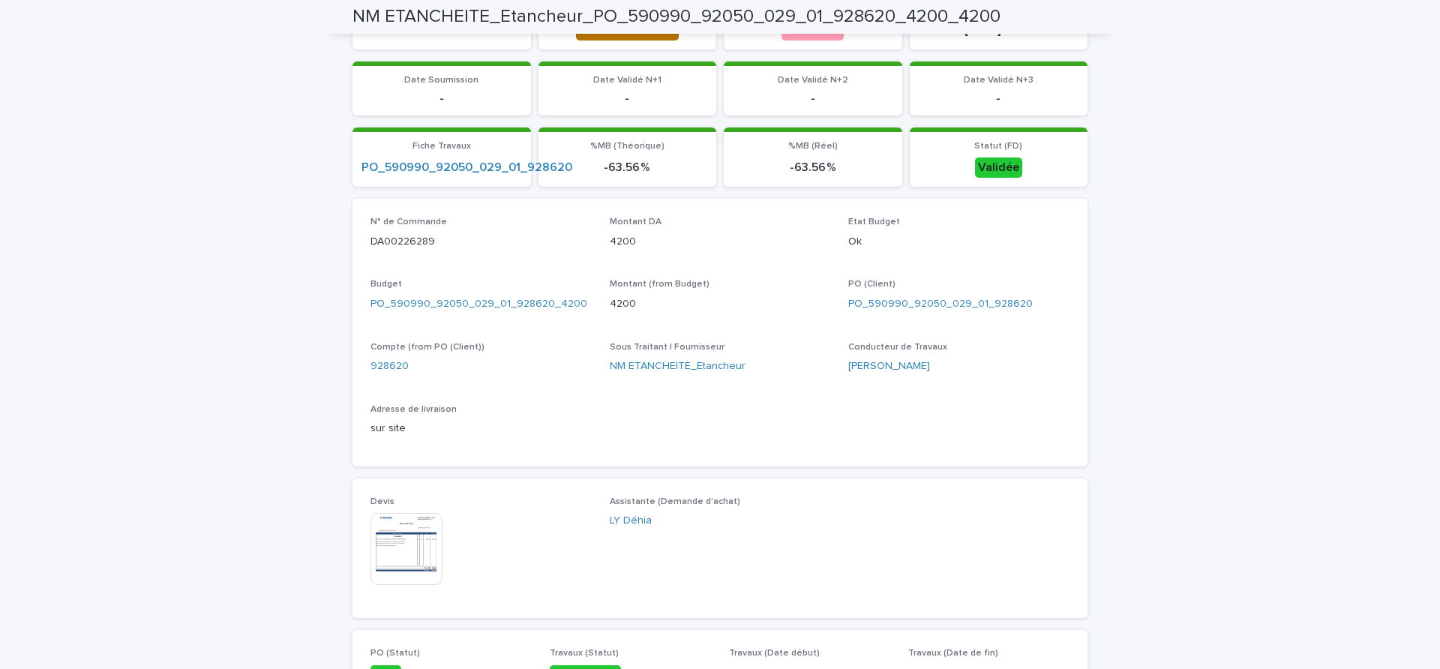
scroll to position [353, 0]
click at [398, 531] on img at bounding box center [407, 548] width 72 height 72
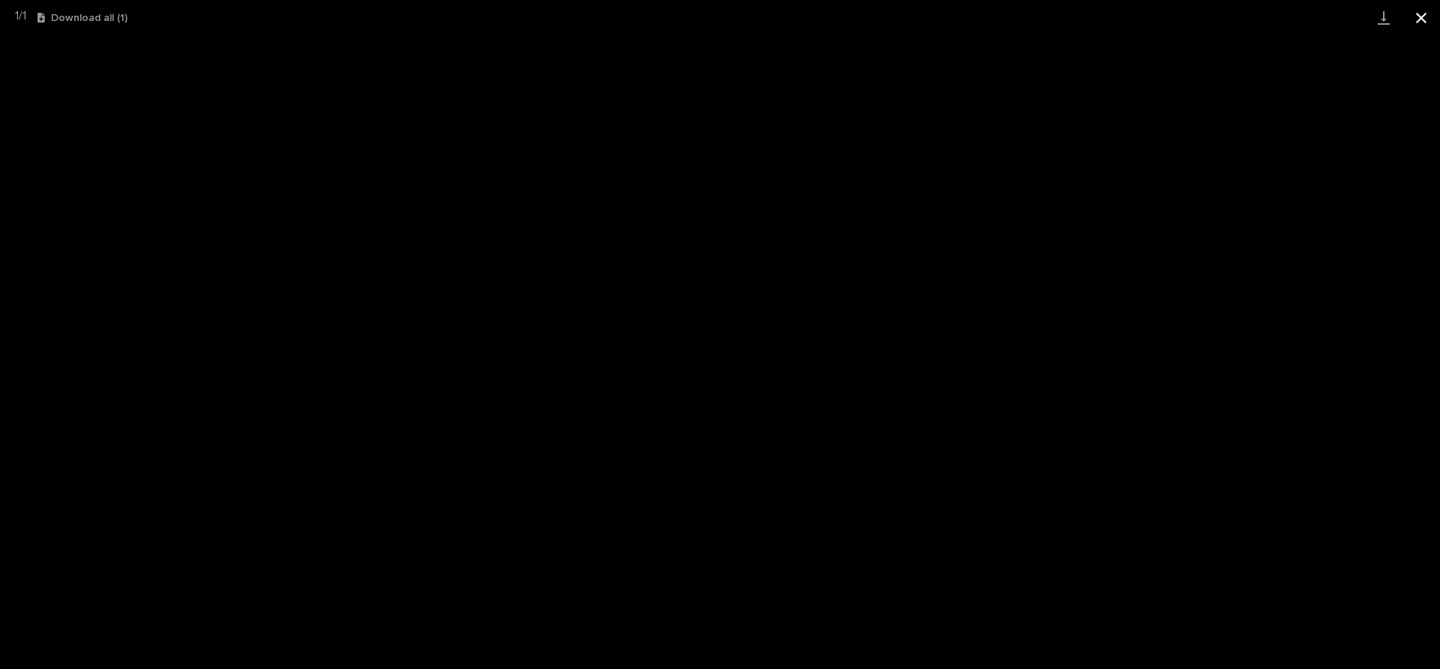
click at [1419, 25] on button "Close gallery" at bounding box center [1422, 17] width 38 height 35
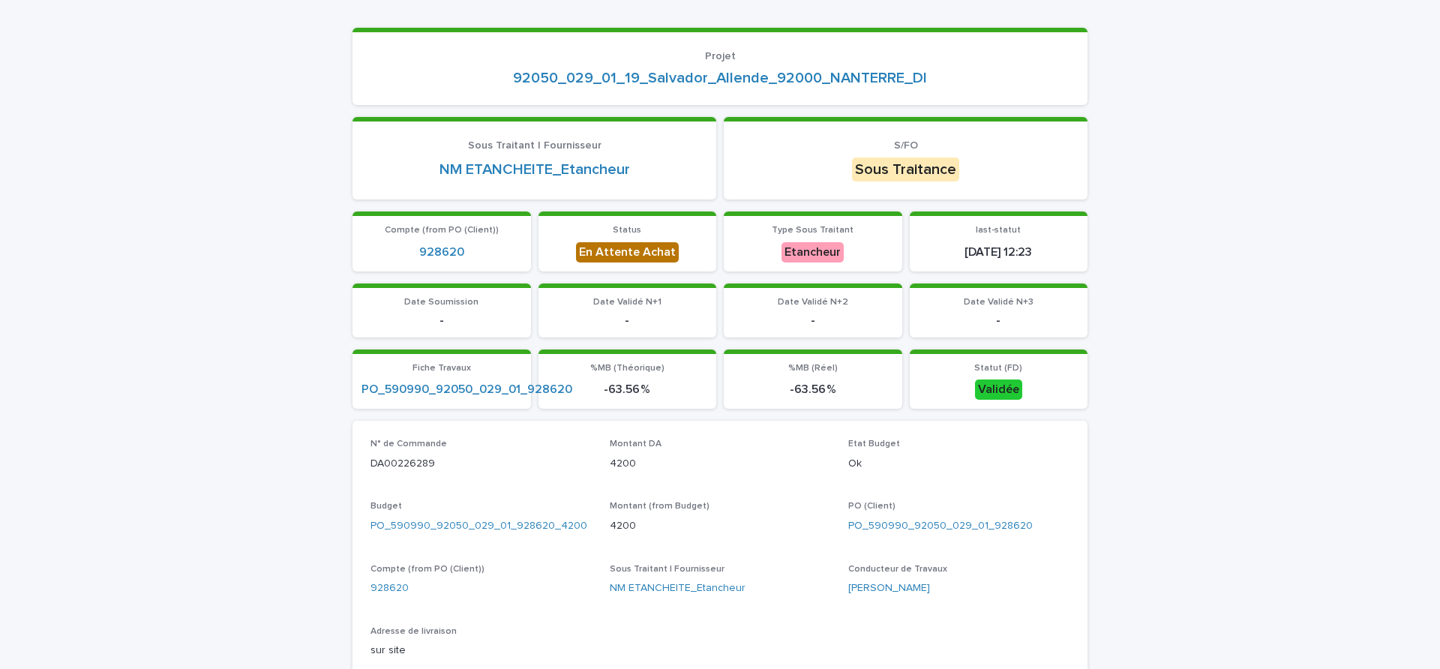
scroll to position [0, 0]
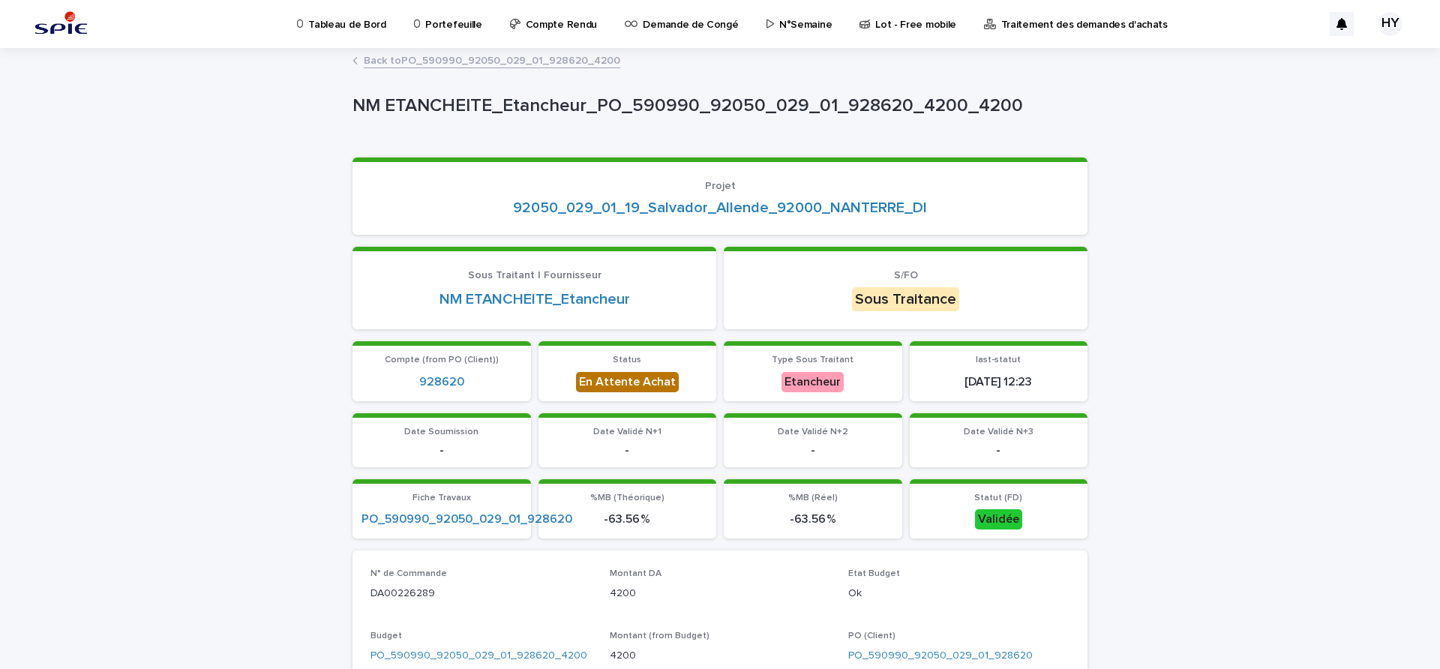
click at [419, 20] on div "Portefeuille" at bounding box center [451, 16] width 77 height 32
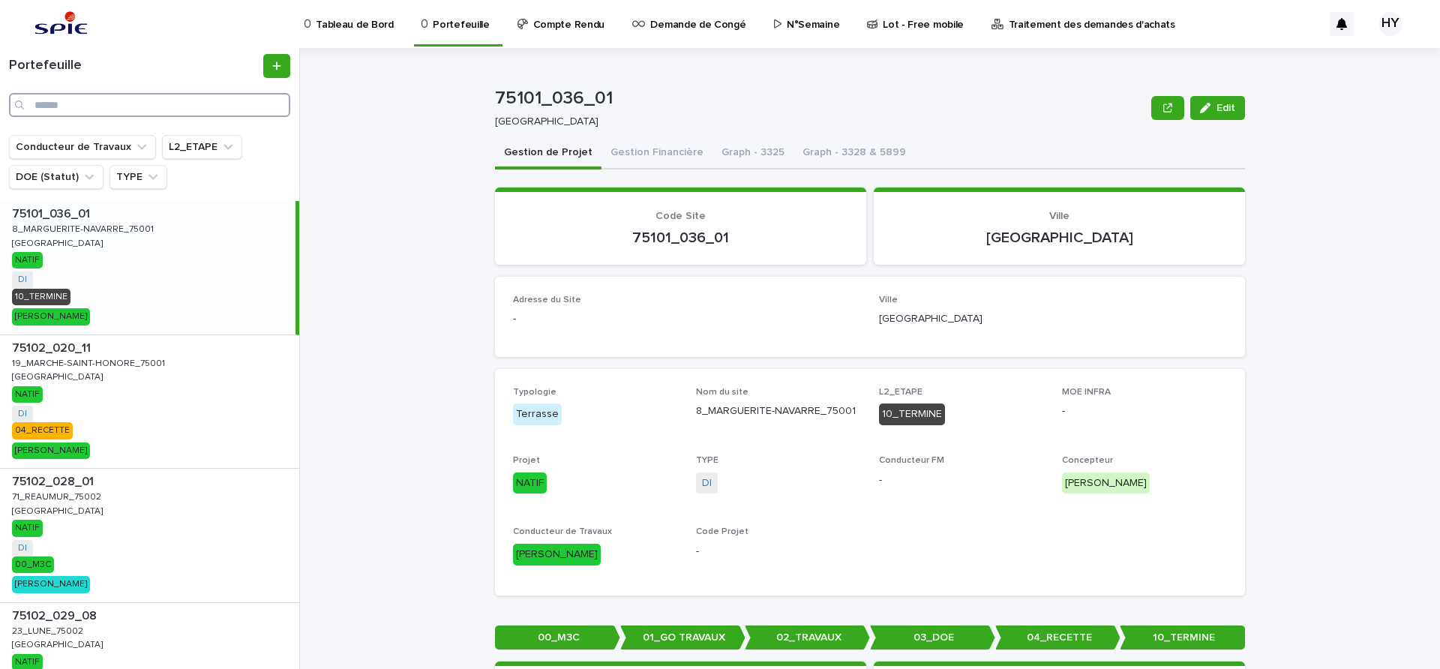
click at [172, 109] on input "Search" at bounding box center [149, 105] width 281 height 24
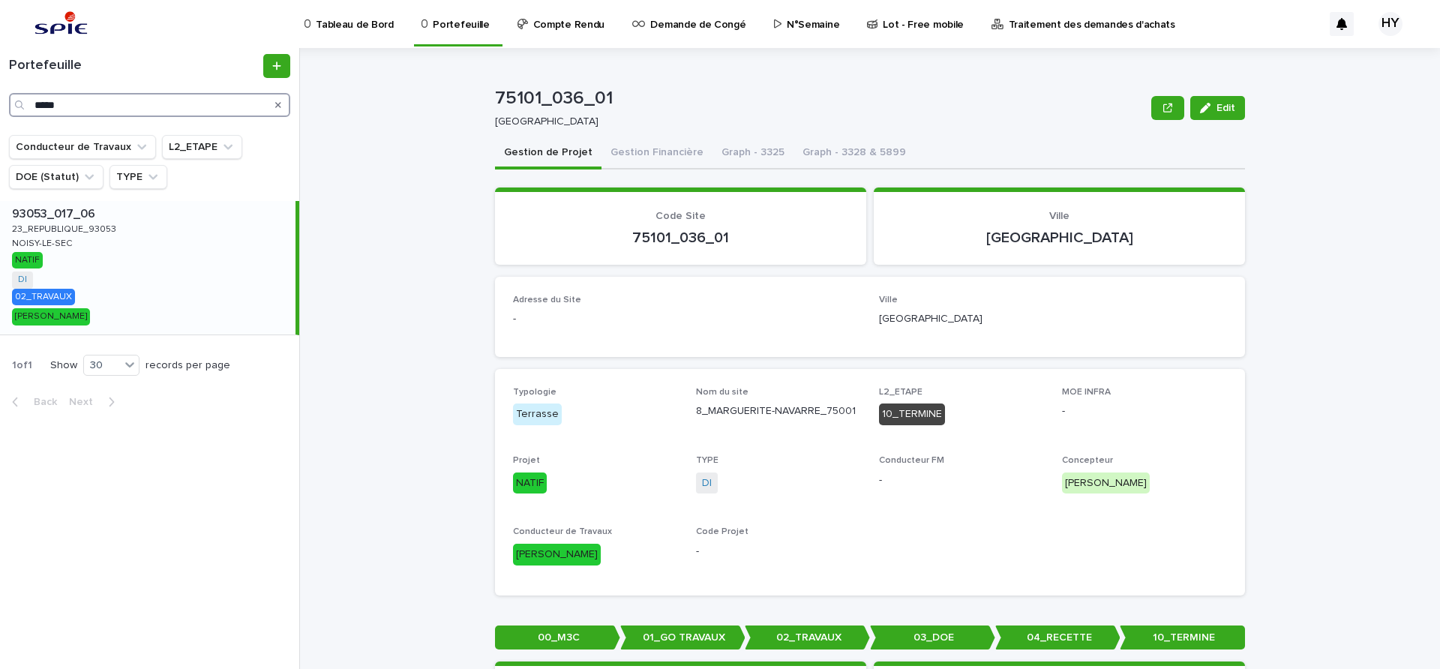
type input "*****"
click at [131, 239] on div "93053_017_06 93053_017_06 23_REPUBLIQUE_93053 23_REPUBLIQUE_93053 NOISY-LE-SEC …" at bounding box center [148, 268] width 296 height 134
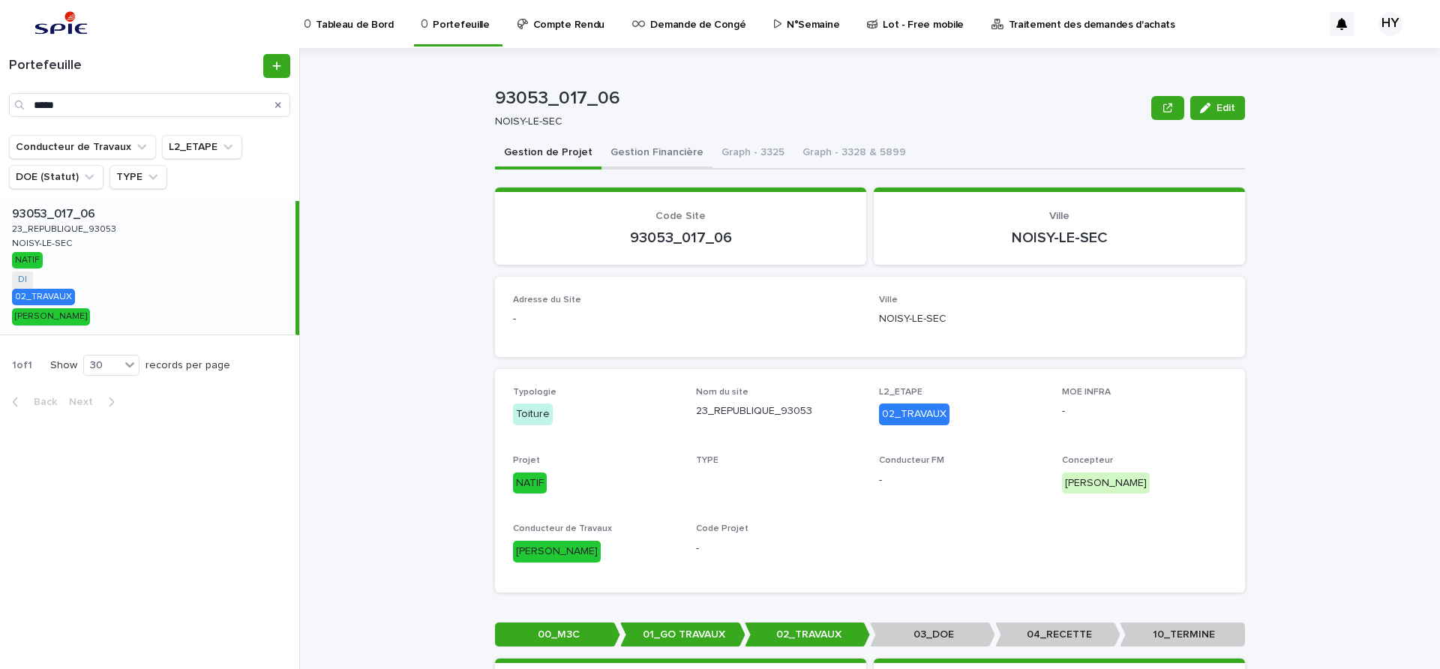
click at [651, 152] on button "Gestion Financière" at bounding box center [657, 154] width 111 height 32
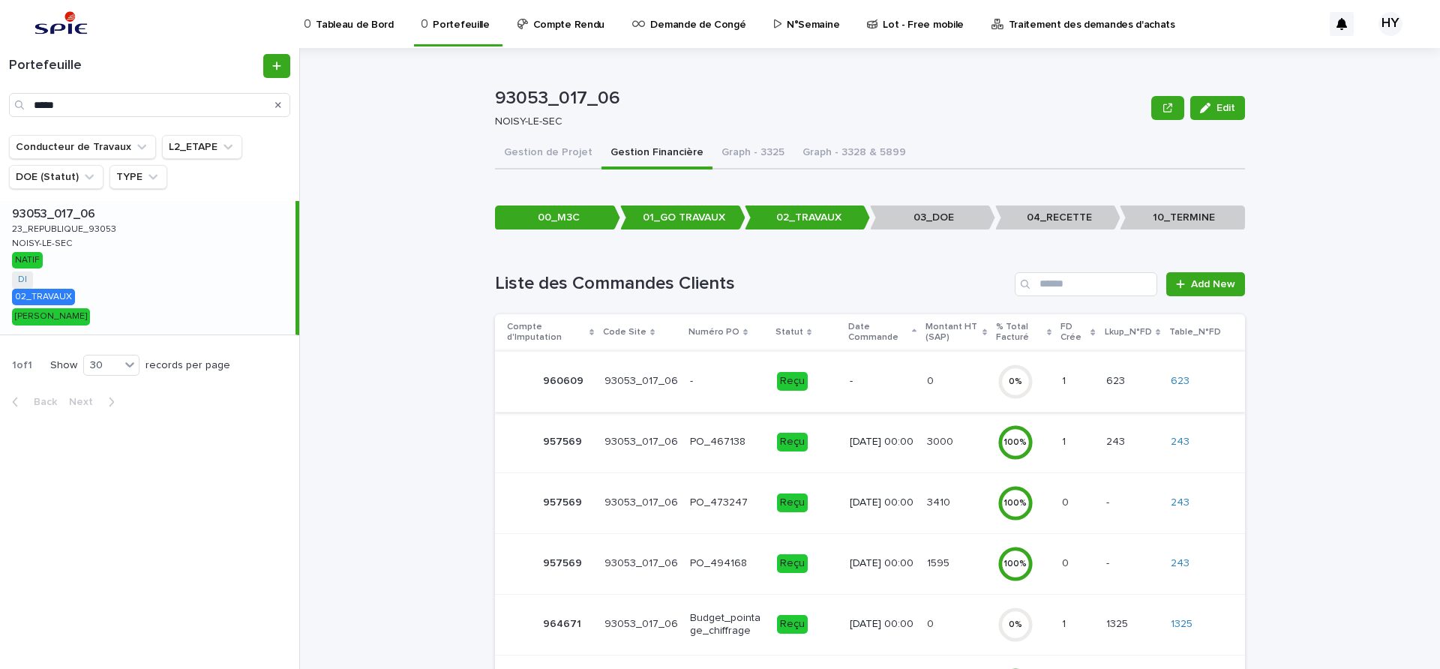
scroll to position [188, 0]
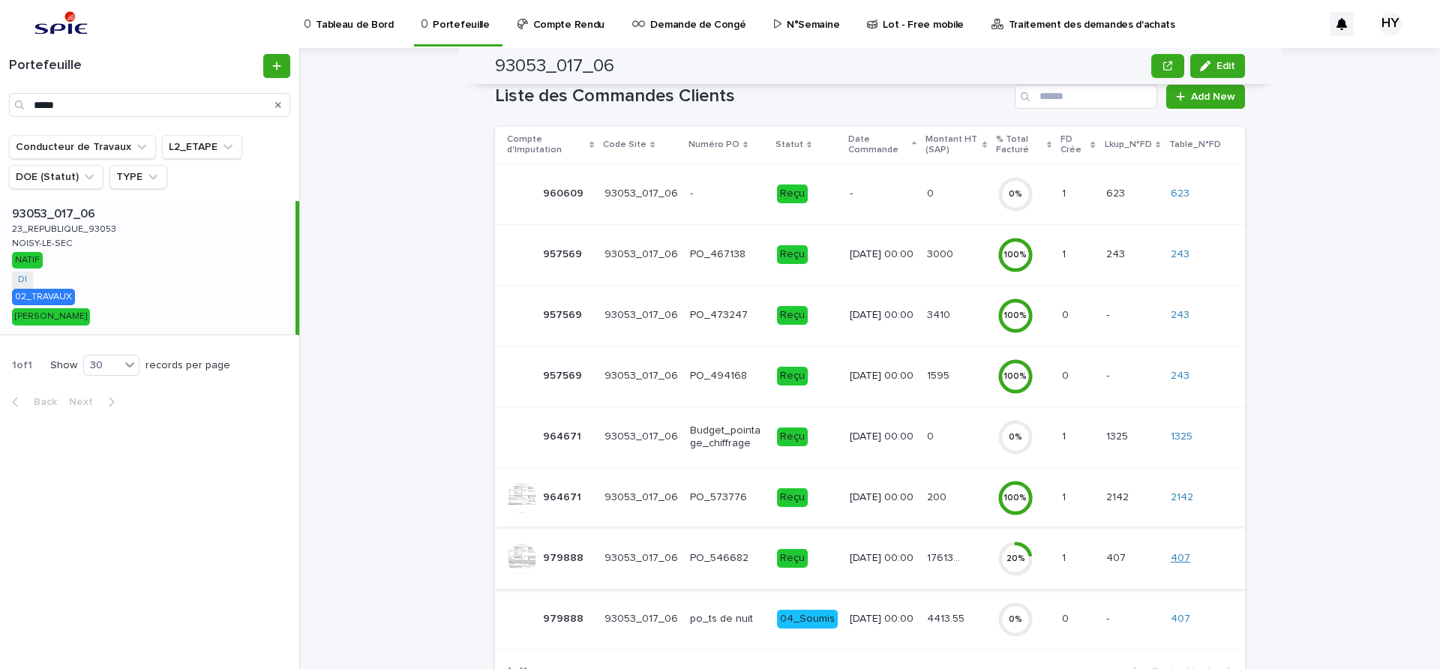
click at [1181, 554] on link "407" at bounding box center [1181, 558] width 20 height 13
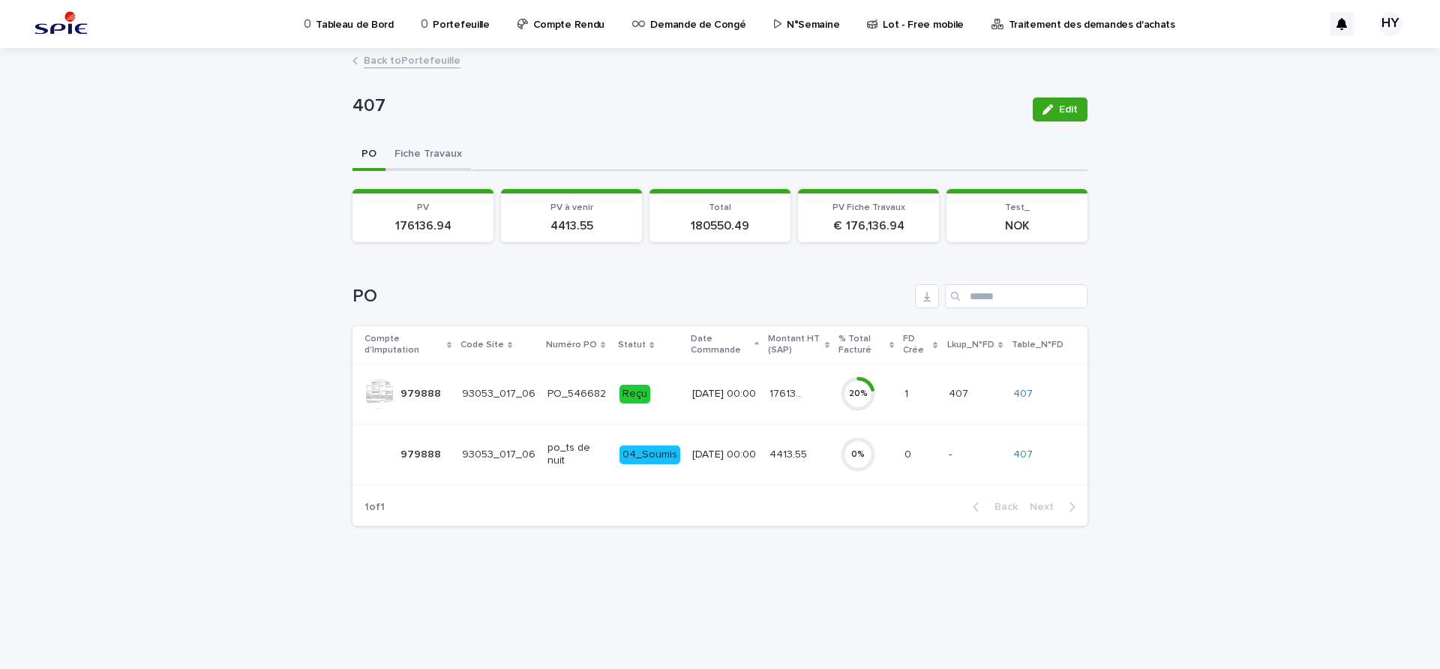
click at [425, 155] on button "Fiche Travaux" at bounding box center [429, 156] width 86 height 32
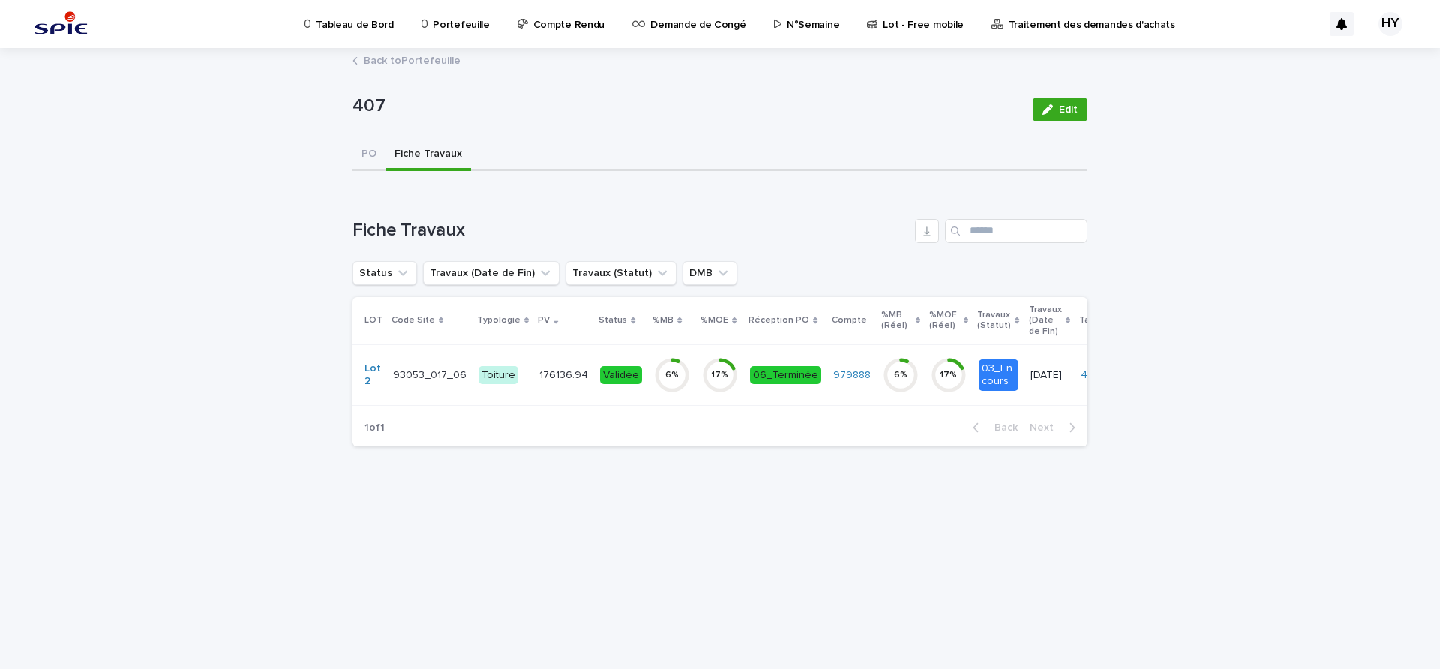
click at [657, 381] on circle at bounding box center [672, 375] width 30 height 30
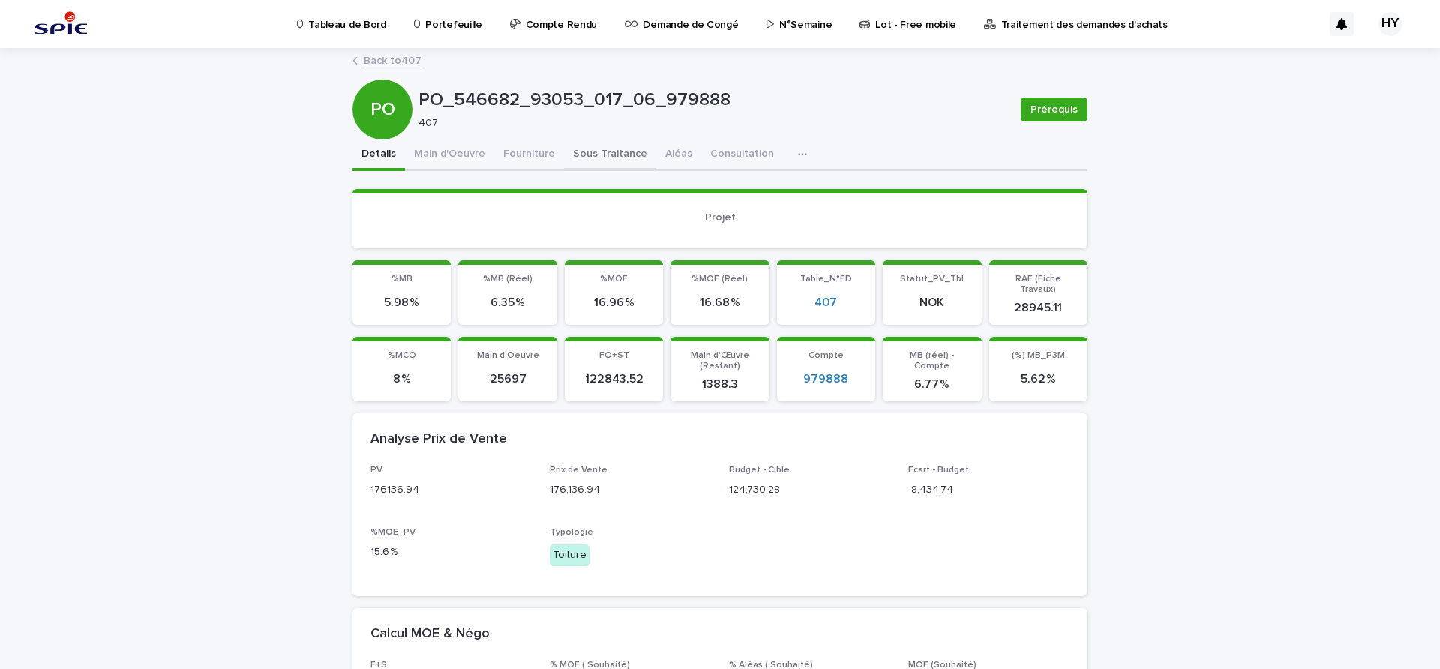
click at [624, 161] on button "Sous Traitance" at bounding box center [610, 156] width 92 height 32
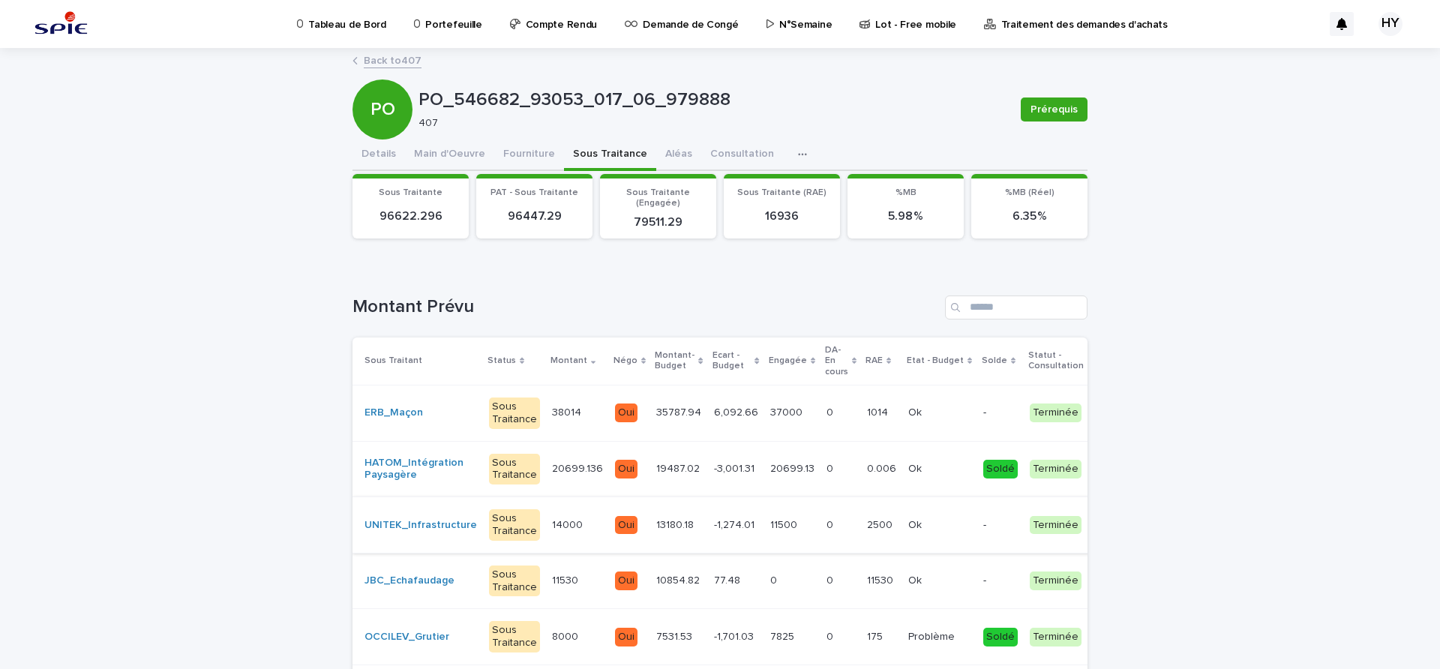
scroll to position [94, 0]
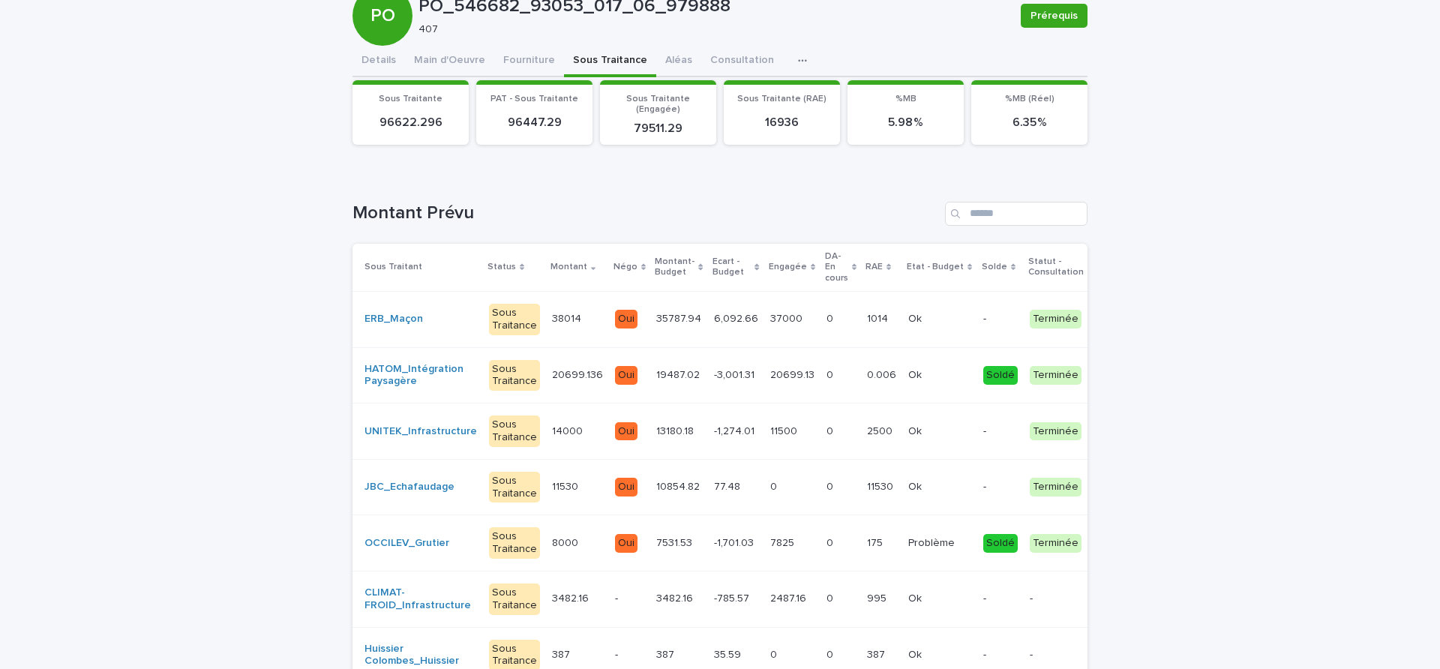
click at [736, 486] on td "77.48 77.48" at bounding box center [736, 487] width 56 height 56
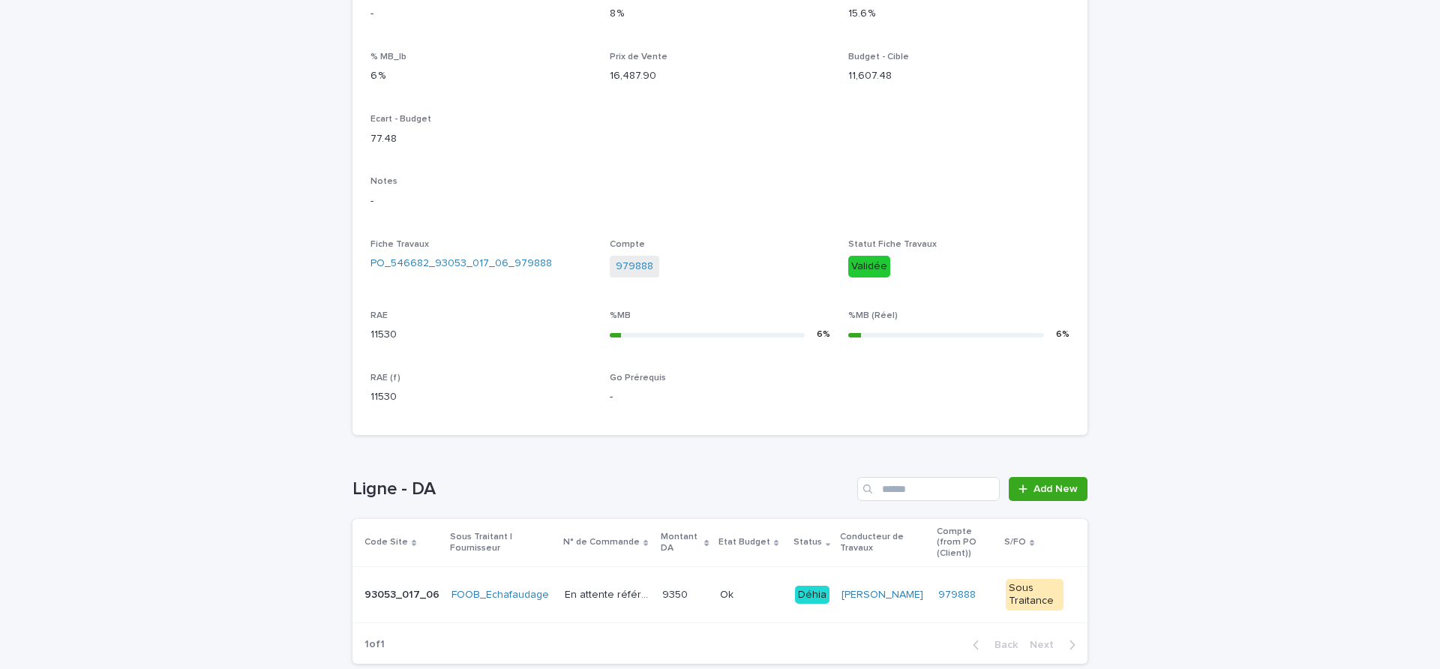
scroll to position [446, 0]
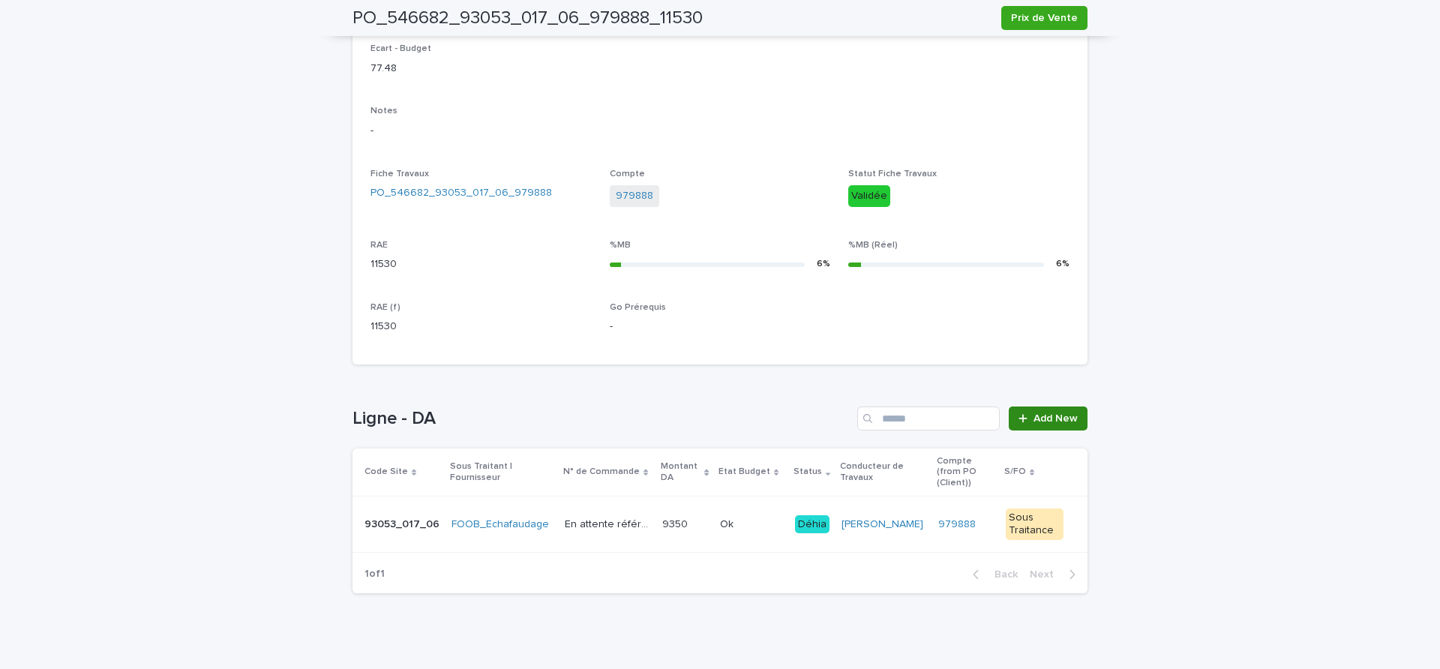
click at [1049, 421] on span "Add New" at bounding box center [1056, 418] width 44 height 11
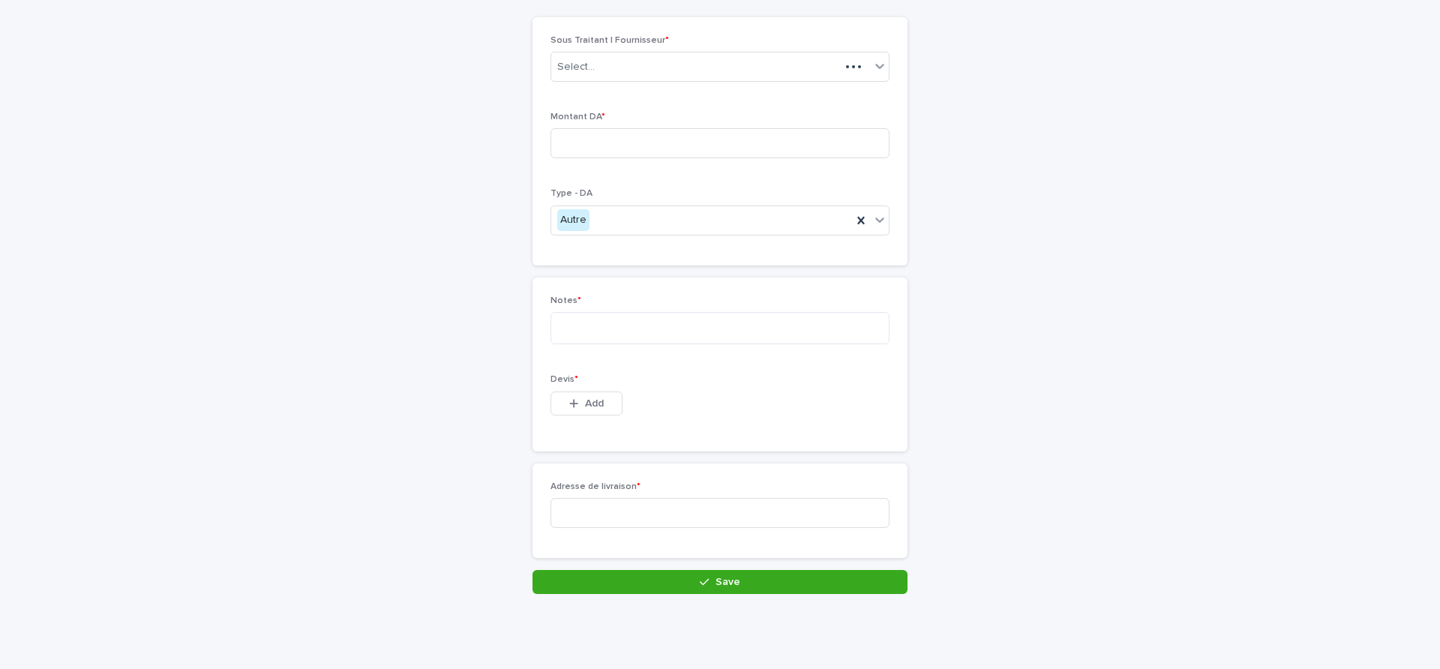
scroll to position [104, 0]
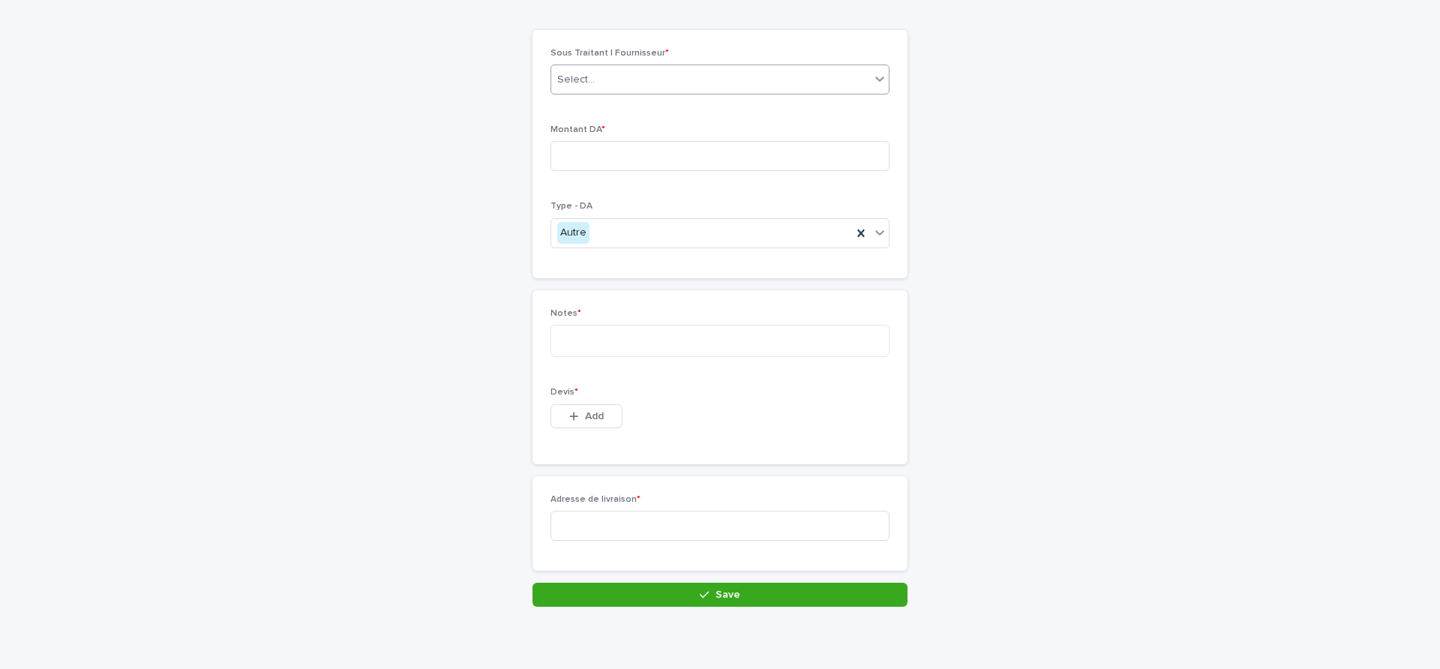
click at [596, 80] on div "Select..." at bounding box center [710, 80] width 319 height 25
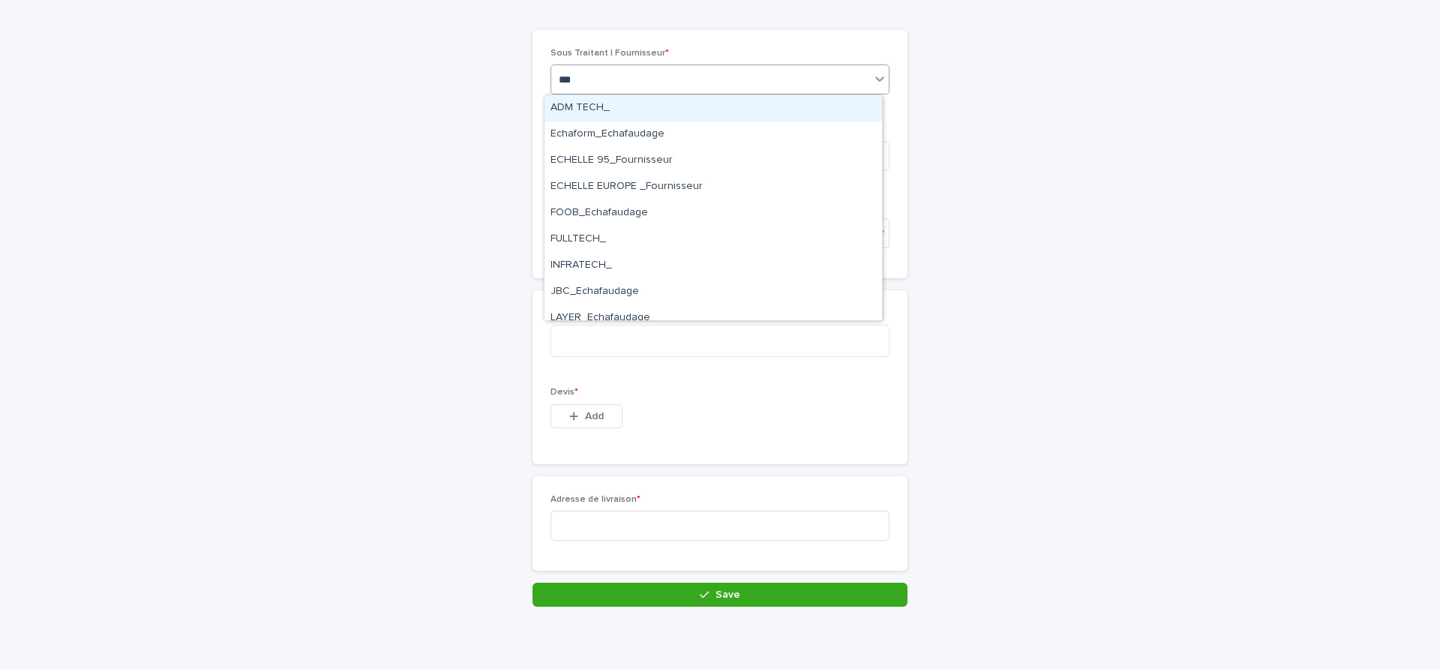
type input "****"
click at [607, 110] on div "Echaform_Echafaudage" at bounding box center [714, 108] width 338 height 26
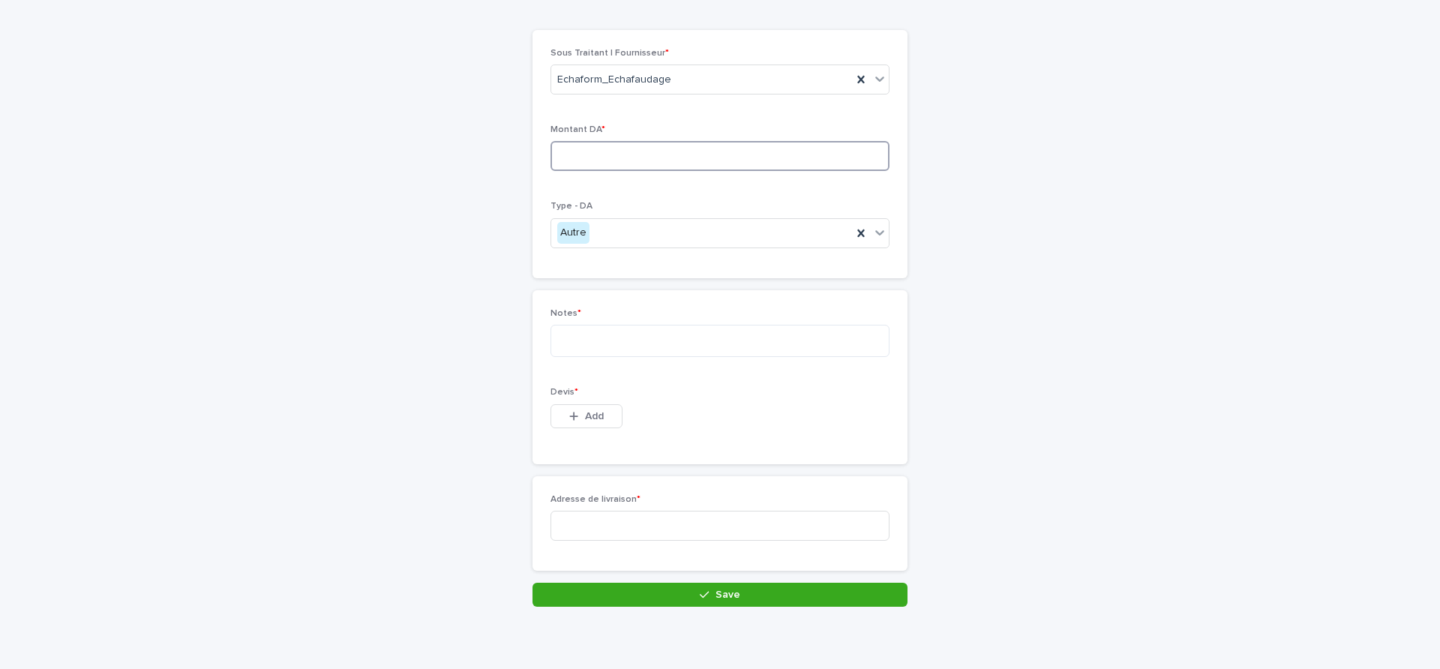
click at [578, 151] on input at bounding box center [720, 156] width 339 height 30
click at [591, 338] on textarea at bounding box center [720, 341] width 339 height 32
click at [559, 152] on input at bounding box center [720, 156] width 339 height 30
type input "****"
click at [594, 347] on textarea at bounding box center [720, 341] width 339 height 32
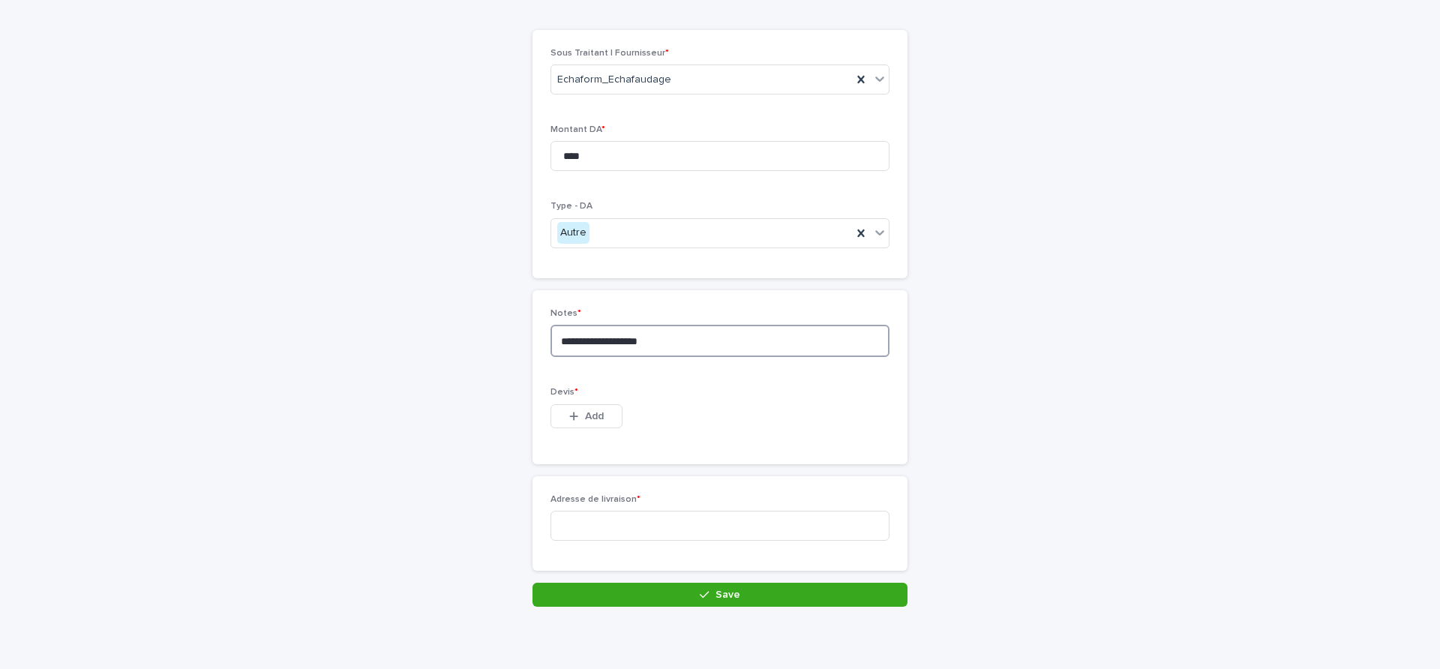
click at [672, 345] on textarea "**********" at bounding box center [720, 341] width 339 height 32
type textarea "**********"
click at [664, 390] on p "Devis *" at bounding box center [720, 392] width 339 height 11
click at [590, 415] on span "Add" at bounding box center [594, 416] width 19 height 11
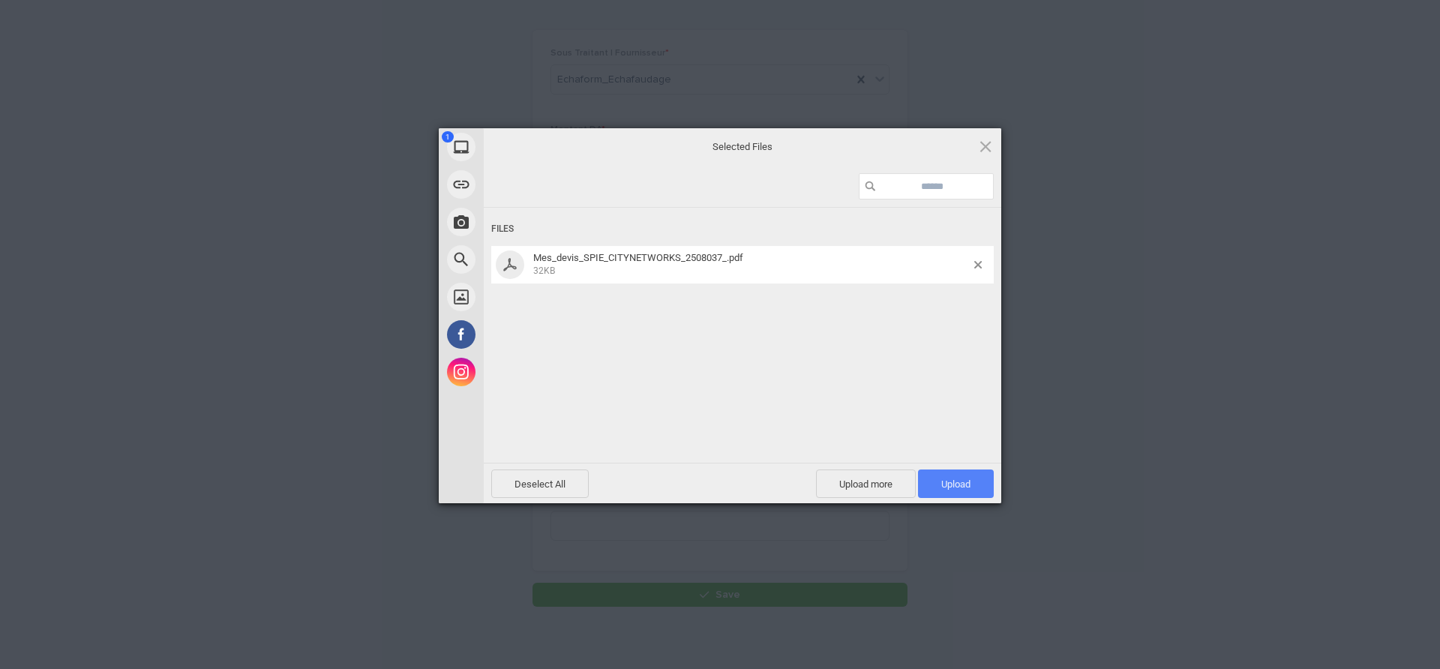
click at [932, 481] on span "Upload 1" at bounding box center [956, 484] width 76 height 29
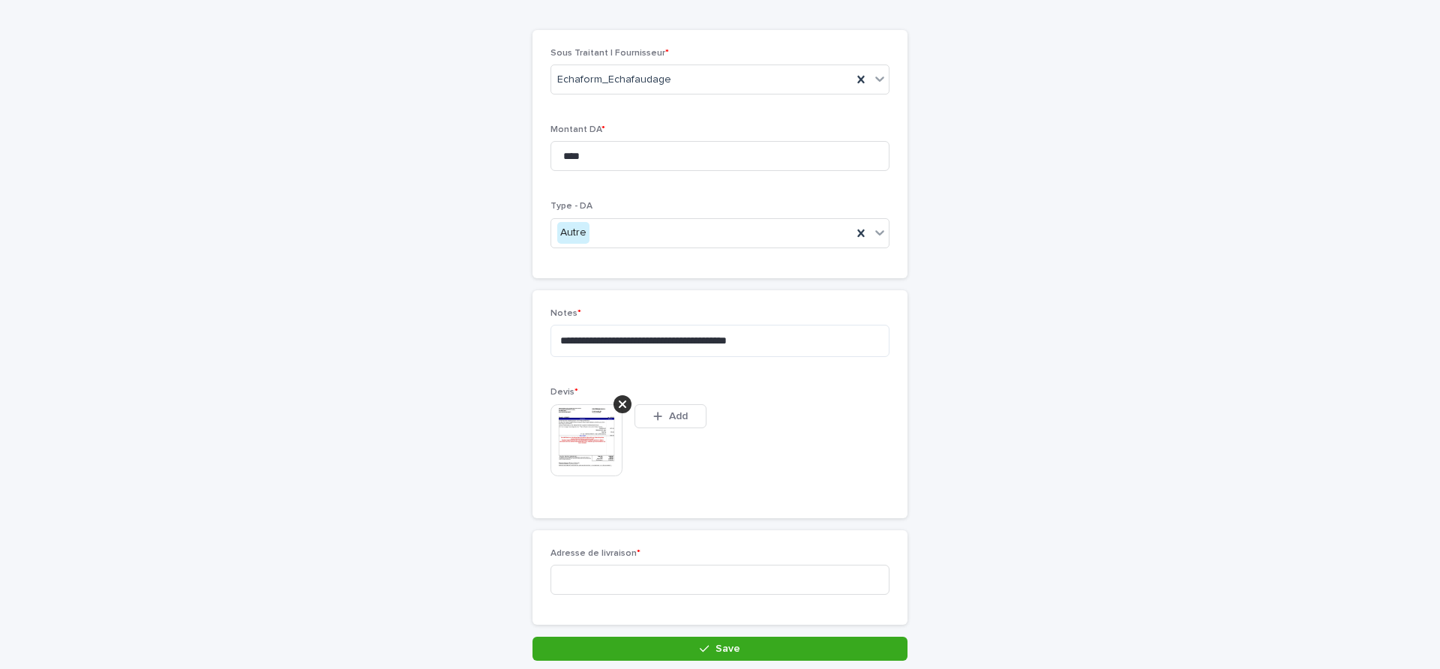
scroll to position [131, 0]
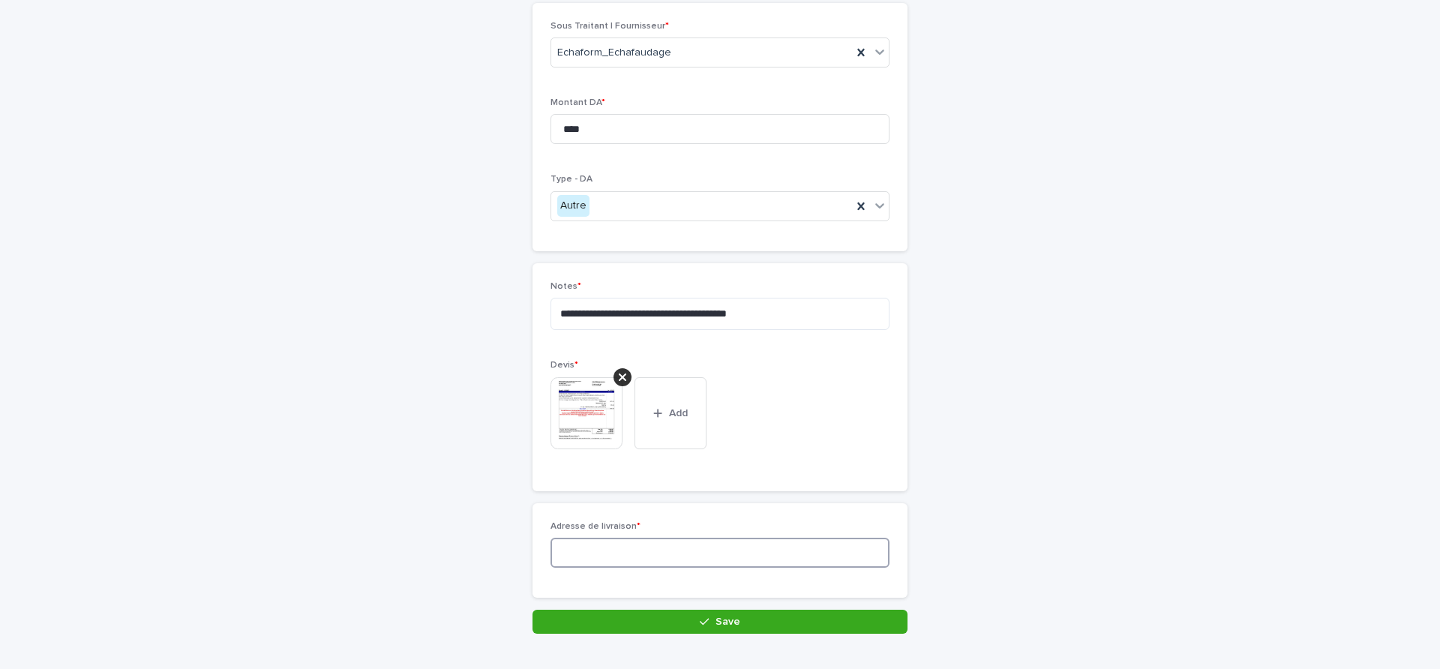
click at [614, 557] on input at bounding box center [720, 553] width 339 height 30
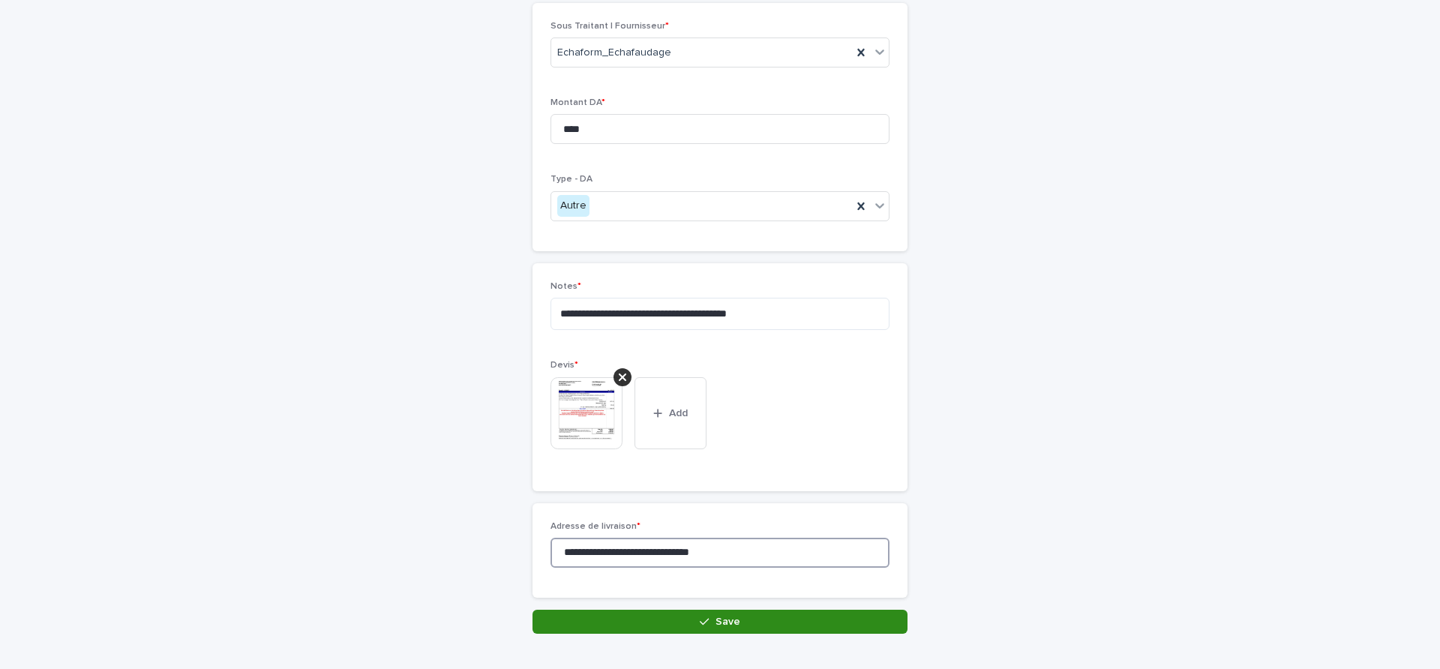
type input "**********"
click at [597, 621] on button "Save" at bounding box center [720, 622] width 375 height 24
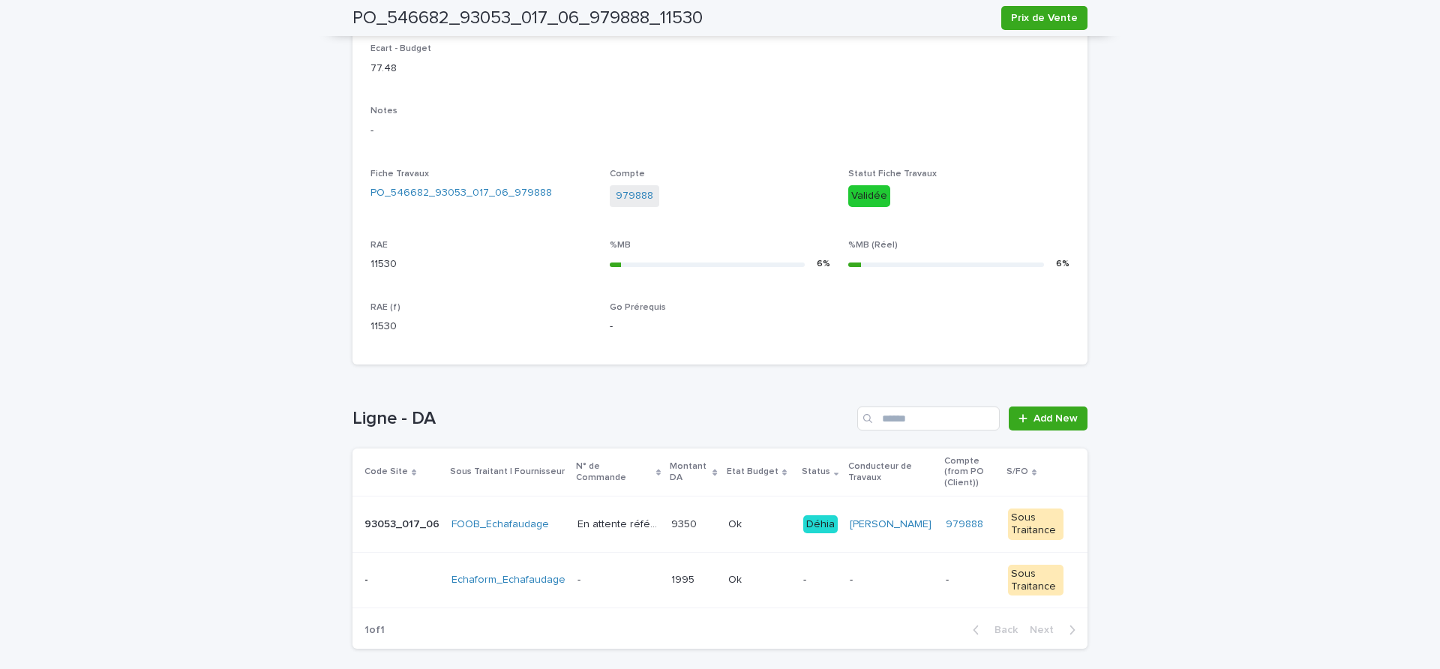
scroll to position [473, 0]
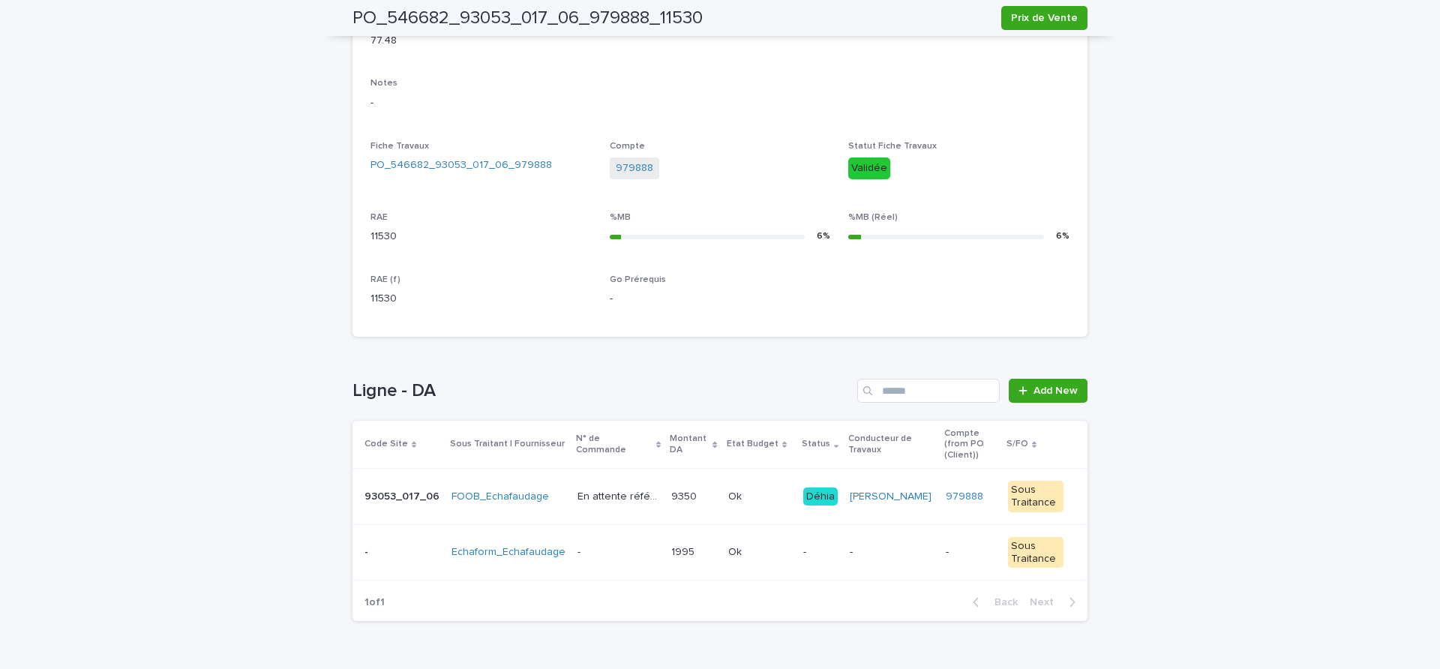
click at [656, 551] on td "- -" at bounding box center [619, 552] width 94 height 56
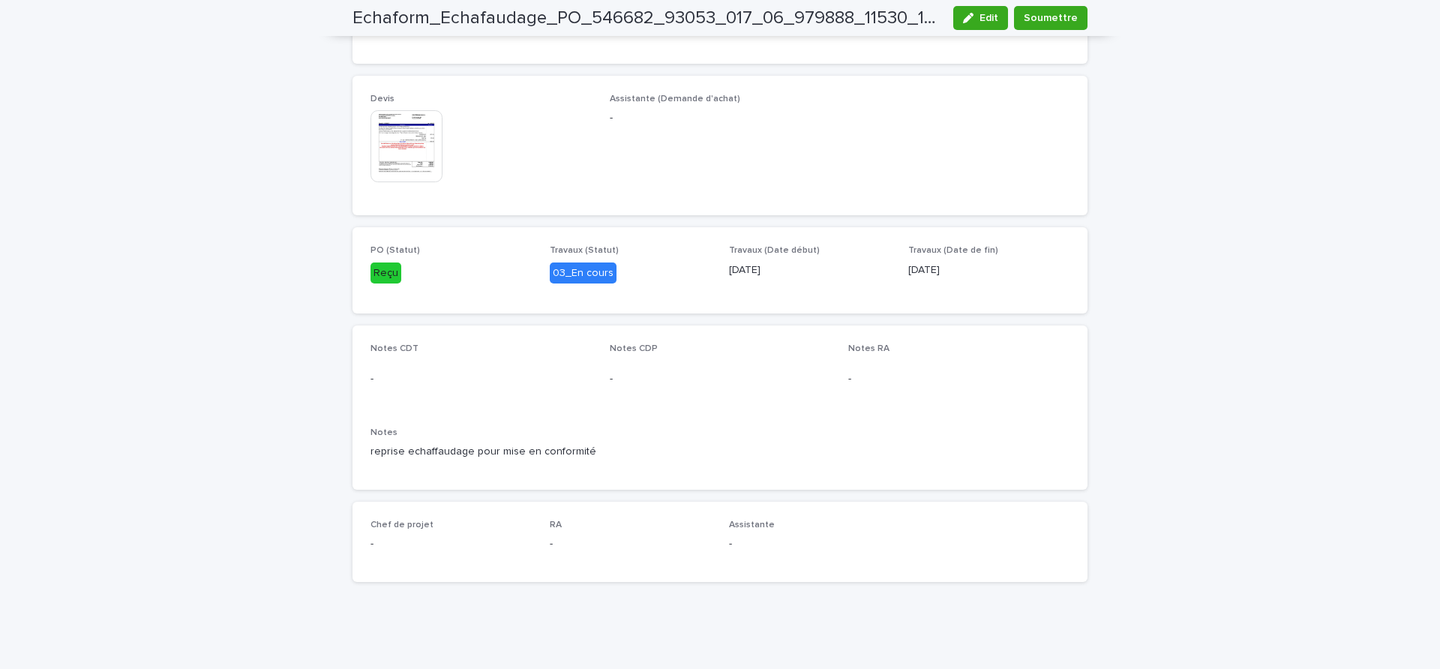
scroll to position [567, 0]
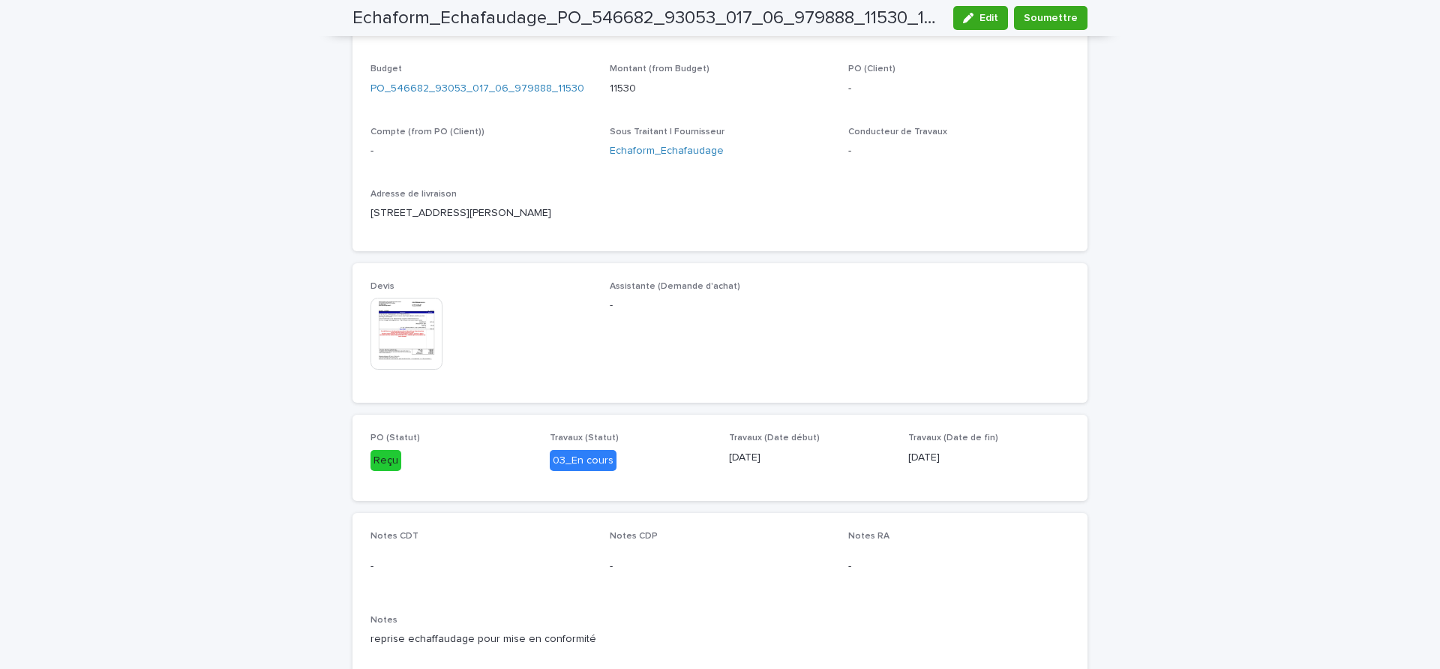
click at [414, 342] on img at bounding box center [407, 334] width 72 height 72
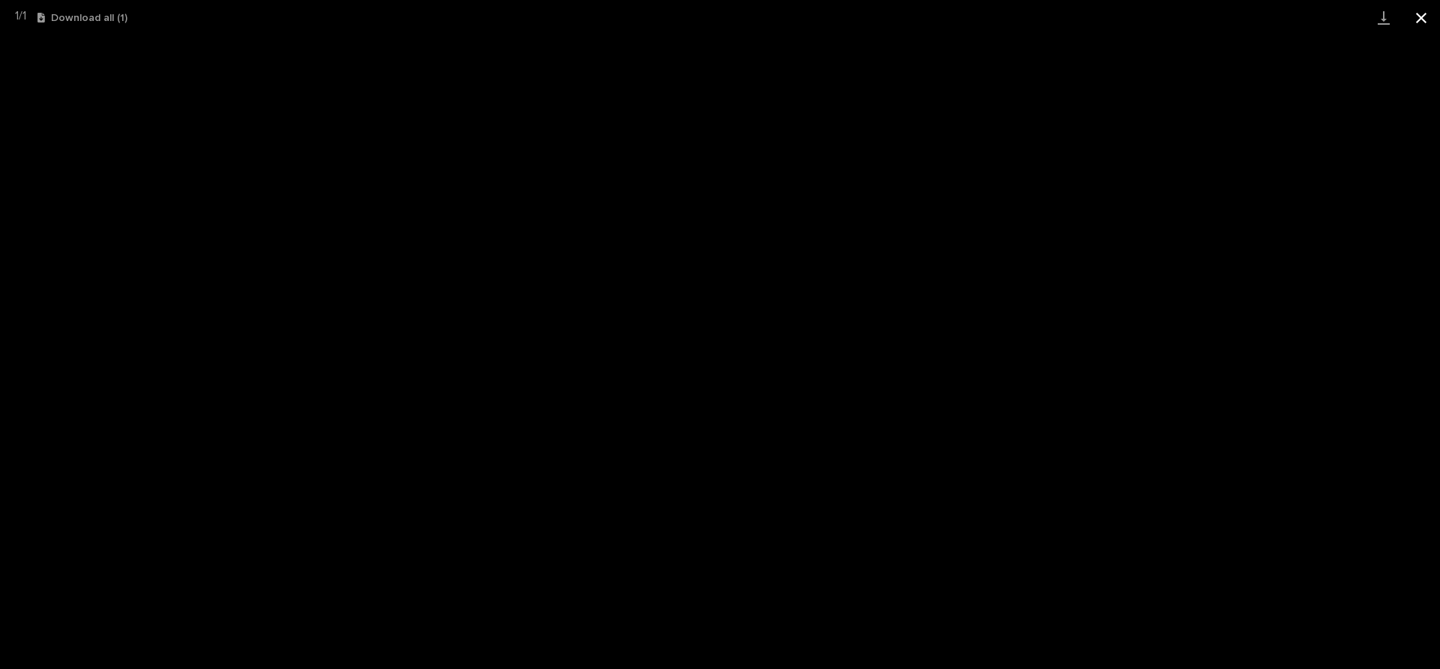
click at [1425, 9] on button "Close gallery" at bounding box center [1422, 17] width 38 height 35
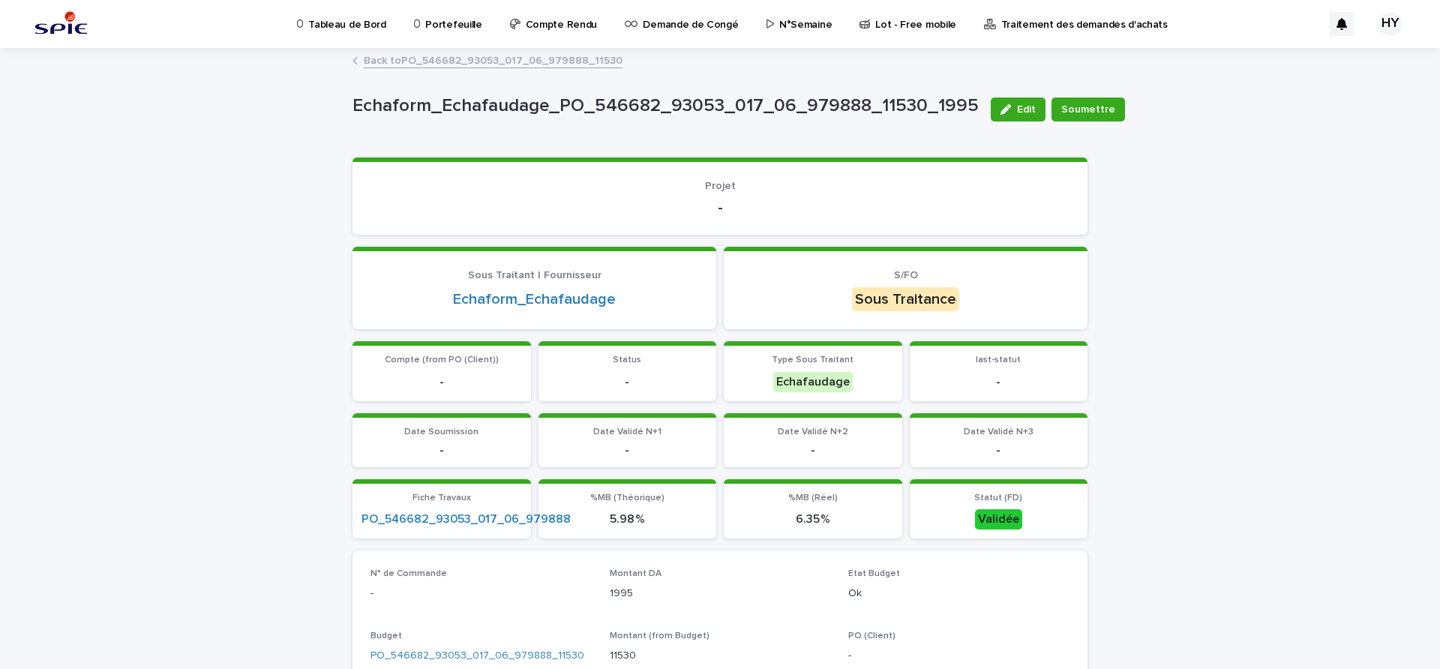
scroll to position [94, 0]
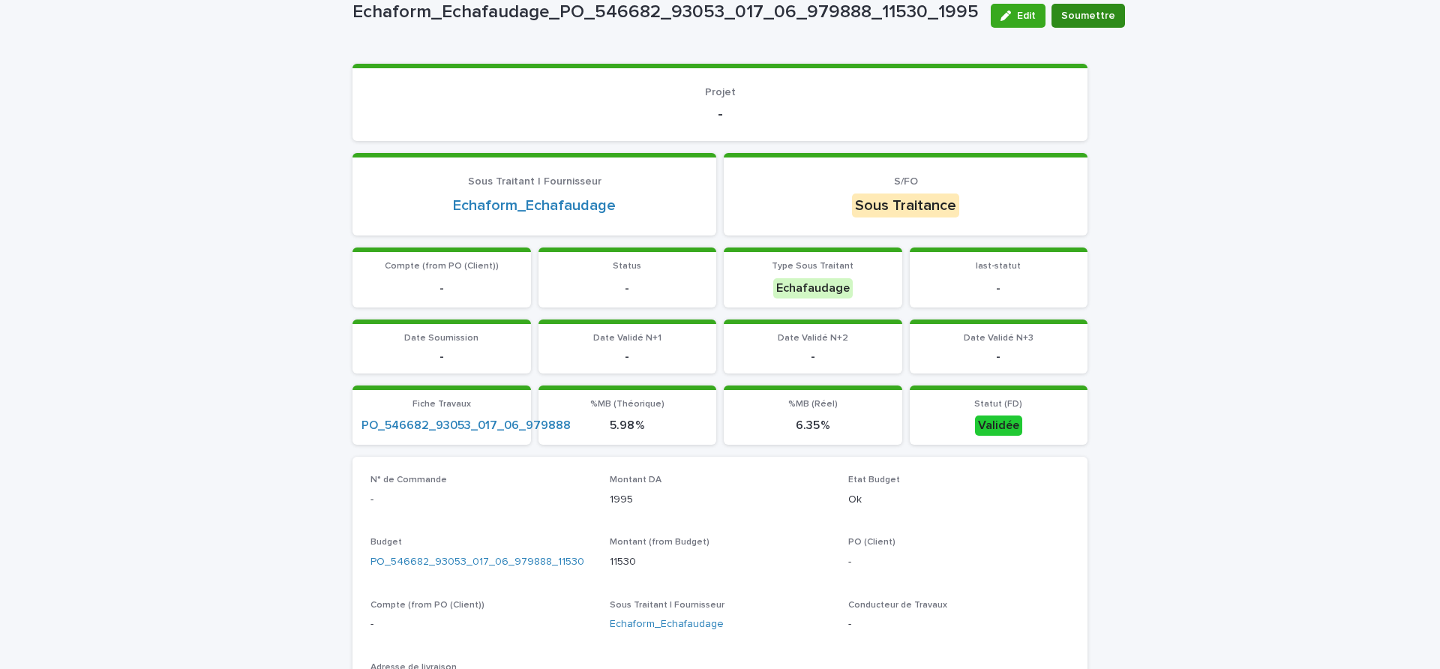
click at [1078, 15] on span "Soumettre" at bounding box center [1088, 15] width 54 height 15
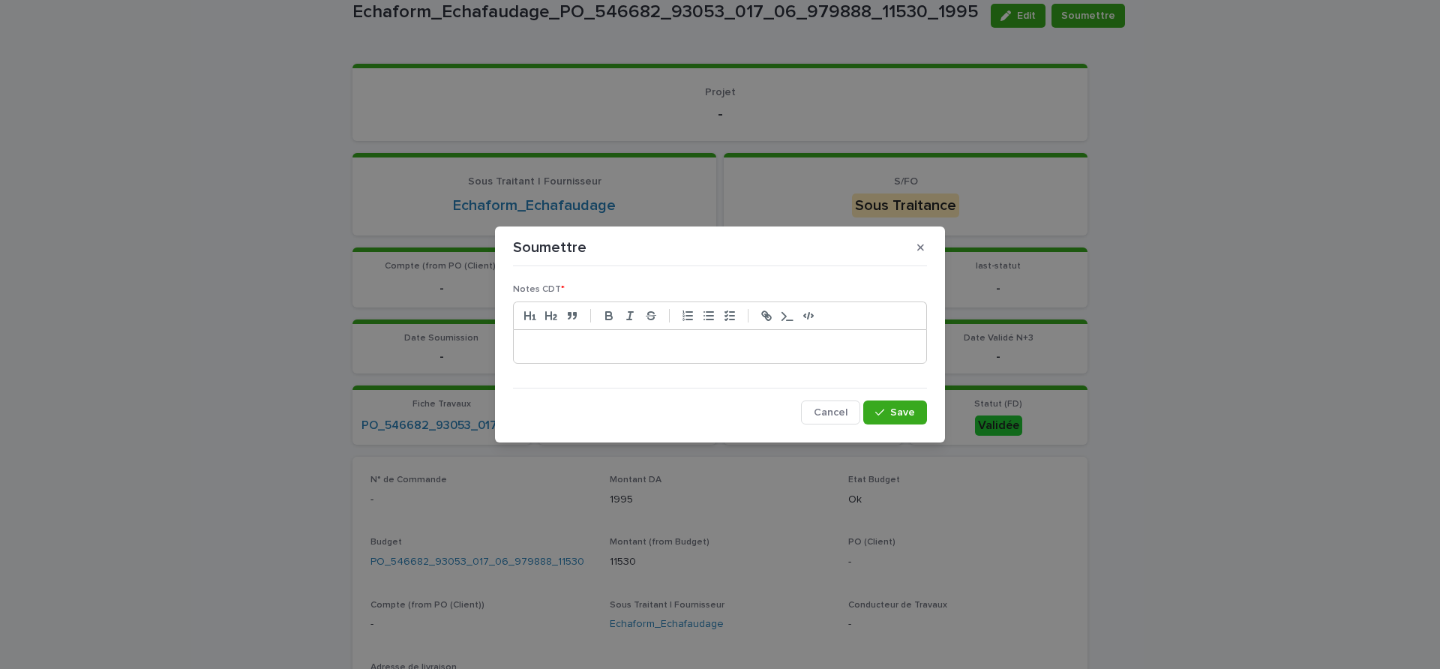
click at [797, 350] on p at bounding box center [720, 346] width 390 height 15
click at [879, 405] on button "Save" at bounding box center [895, 413] width 64 height 24
